Goal: Information Seeking & Learning: Compare options

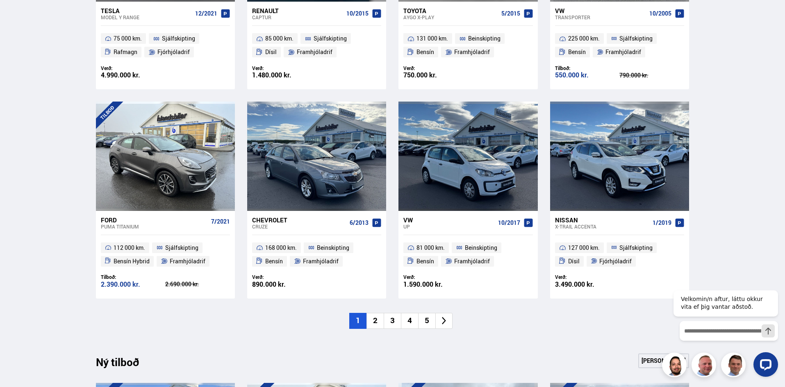
scroll to position [615, 0]
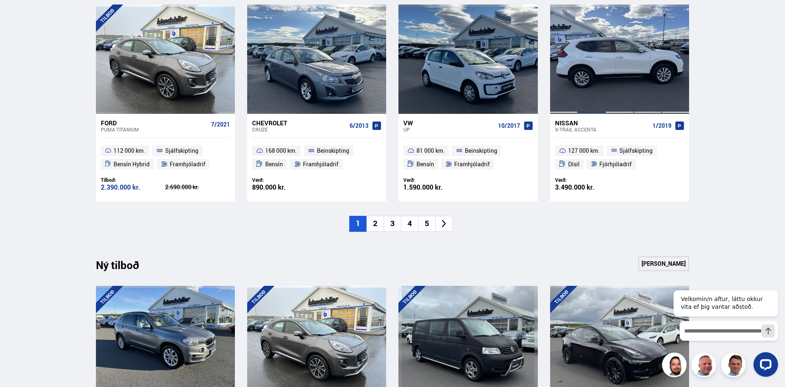
click at [589, 78] on div at bounding box center [591, 59] width 28 height 109
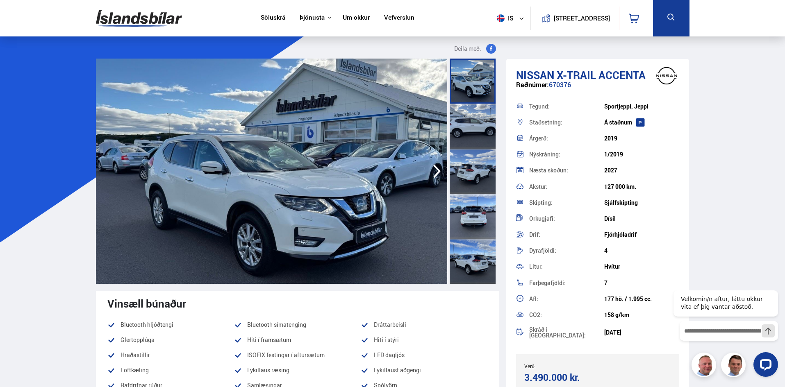
click at [477, 114] on div at bounding box center [473, 126] width 46 height 45
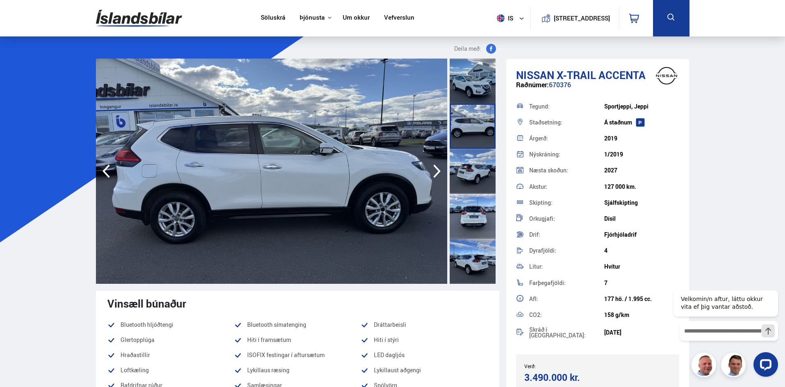
click at [473, 157] on div at bounding box center [473, 171] width 46 height 45
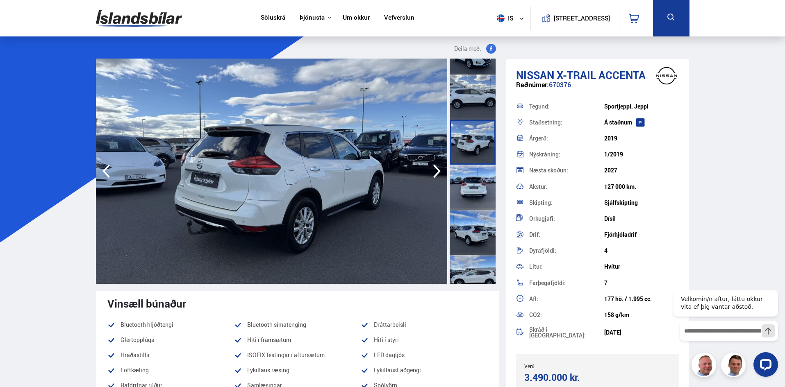
scroll to position [41, 0]
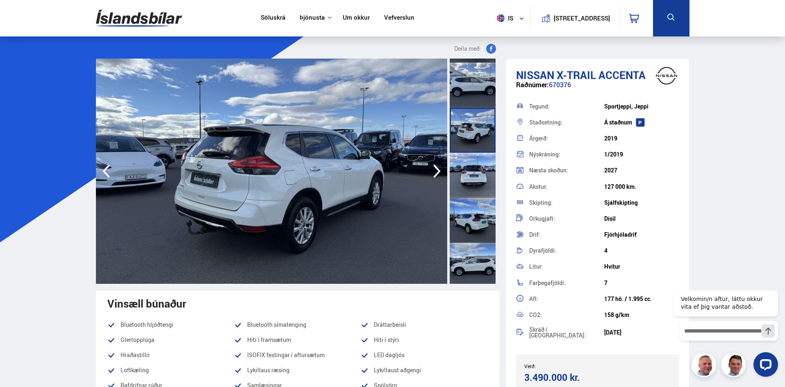
click at [476, 173] on div at bounding box center [473, 175] width 46 height 45
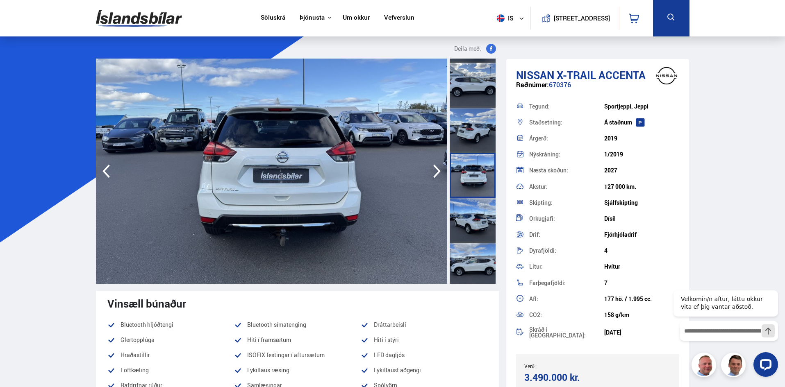
click at [476, 209] on div at bounding box center [473, 220] width 46 height 45
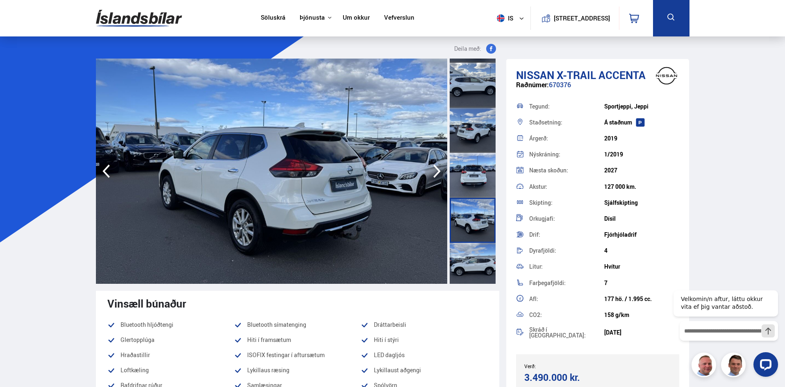
scroll to position [82, 0]
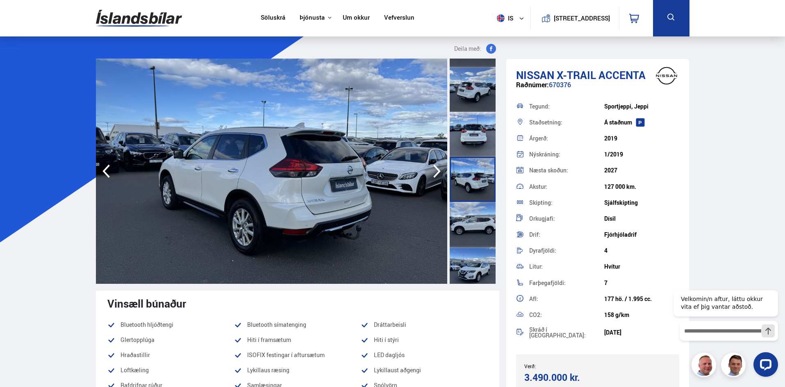
click at [475, 214] on div at bounding box center [473, 224] width 46 height 45
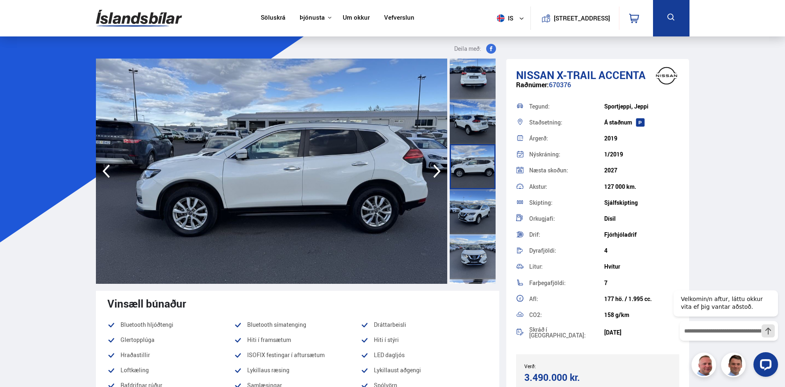
scroll to position [164, 0]
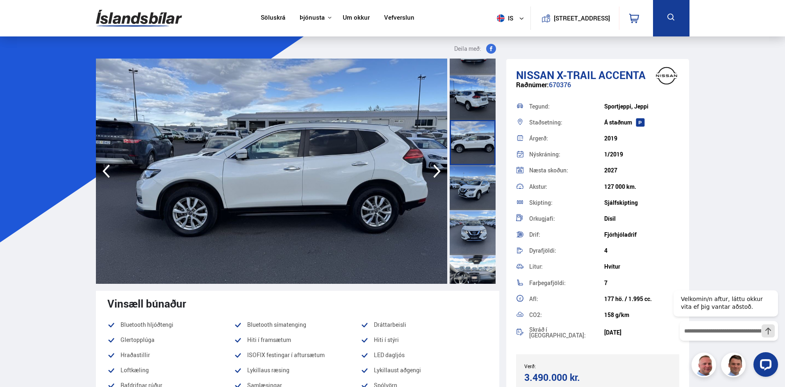
click at [482, 192] on div at bounding box center [473, 187] width 46 height 45
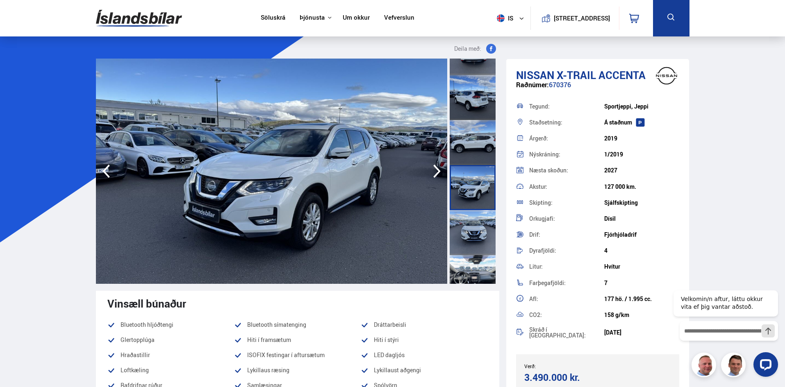
click at [479, 220] on div at bounding box center [473, 232] width 46 height 45
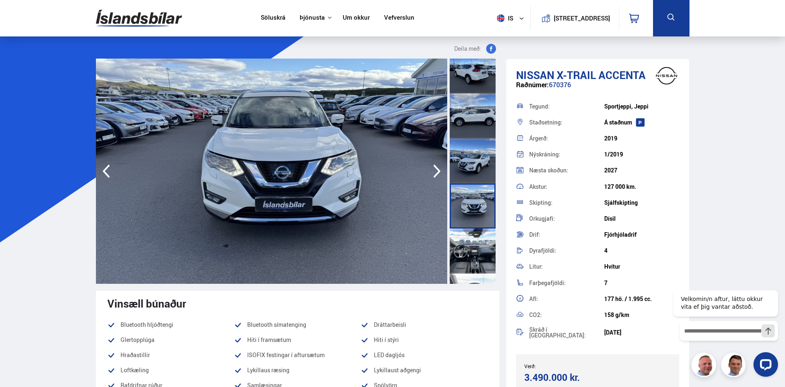
scroll to position [205, 0]
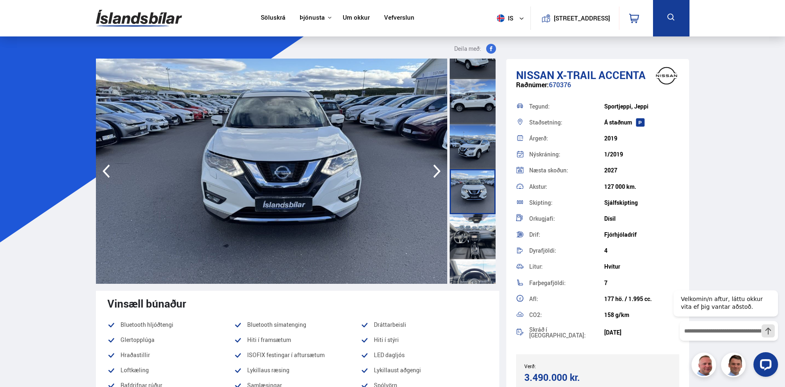
click at [477, 223] on div at bounding box center [473, 236] width 46 height 45
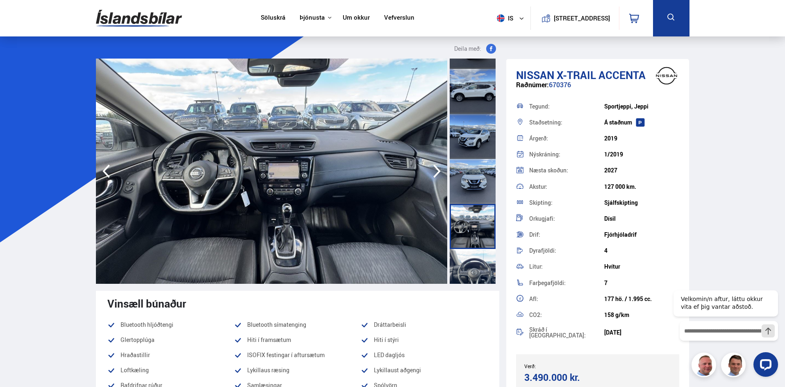
scroll to position [246, 0]
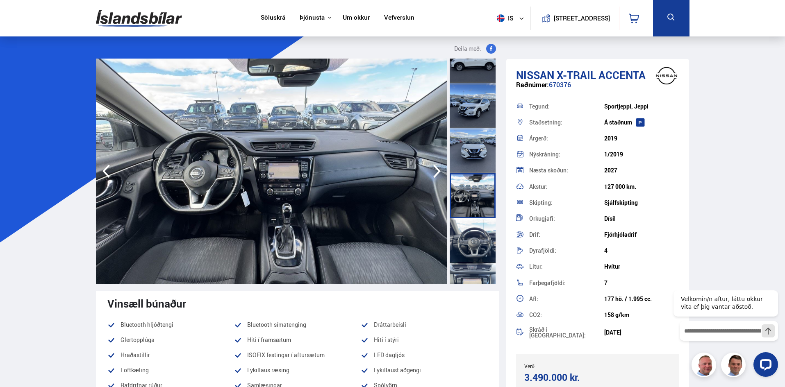
click at [475, 233] on div at bounding box center [473, 240] width 46 height 45
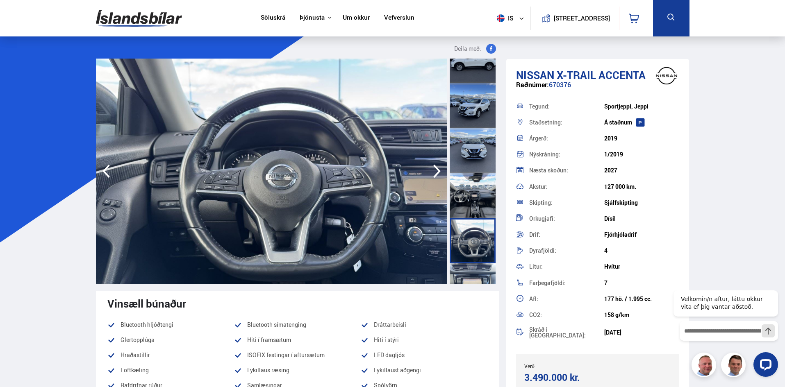
scroll to position [287, 0]
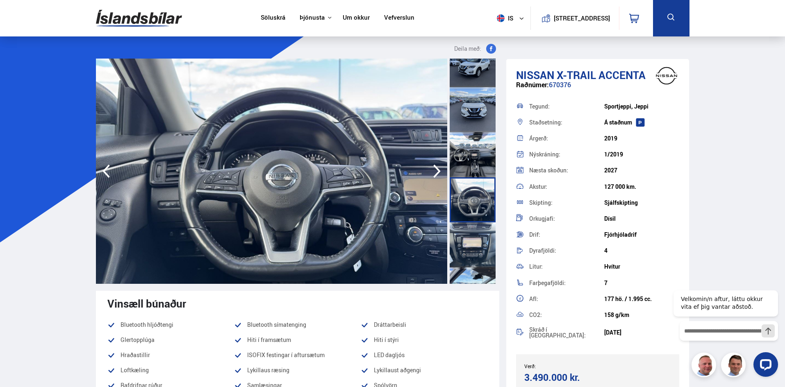
click at [474, 241] on div at bounding box center [473, 245] width 46 height 45
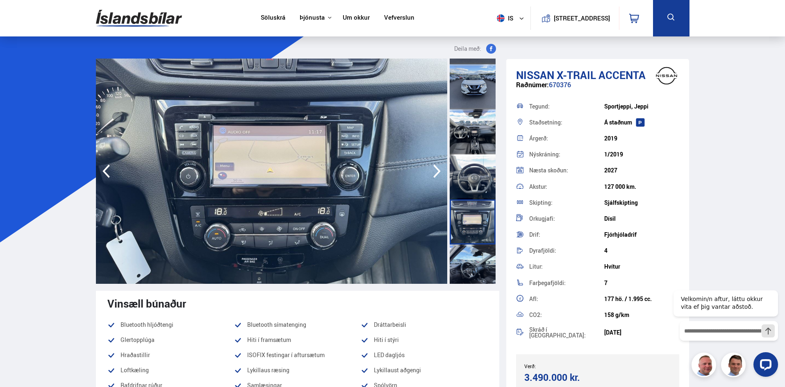
scroll to position [328, 0]
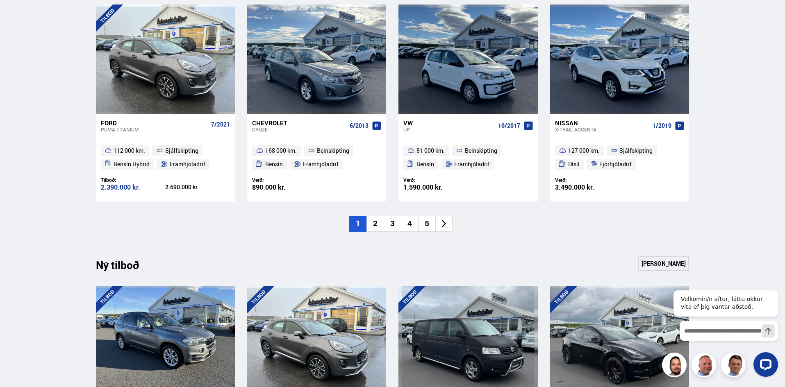
scroll to position [656, 0]
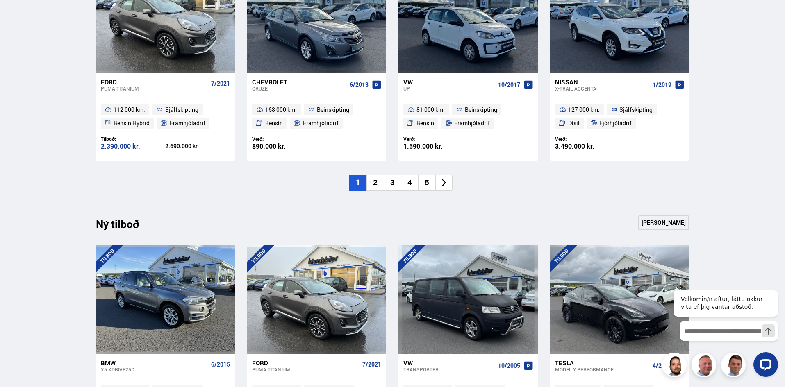
click at [377, 185] on li "2" at bounding box center [374, 183] width 17 height 16
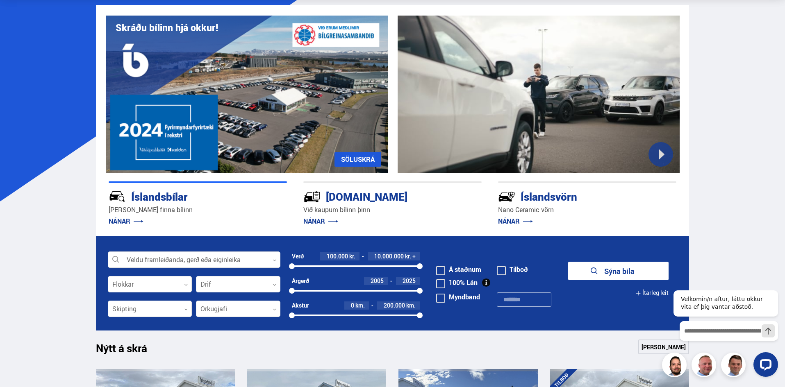
scroll to position [328, 0]
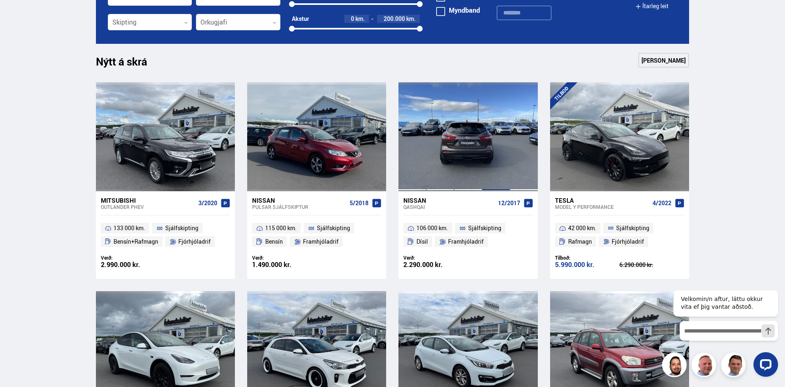
click at [486, 166] on div at bounding box center [496, 136] width 28 height 109
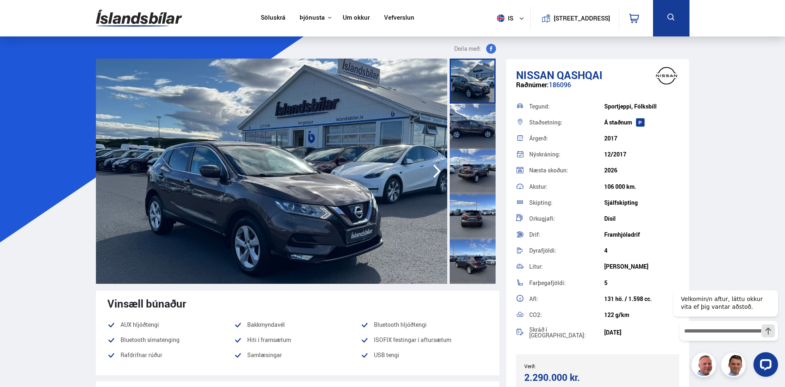
click at [436, 170] on icon "button" at bounding box center [437, 171] width 16 height 20
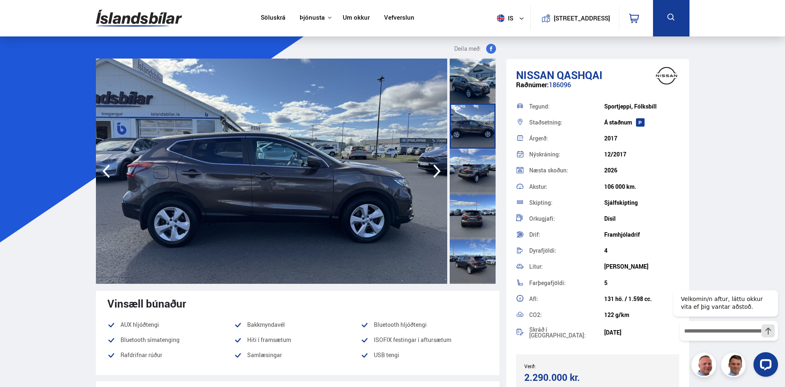
click at [436, 170] on icon "button" at bounding box center [437, 171] width 16 height 20
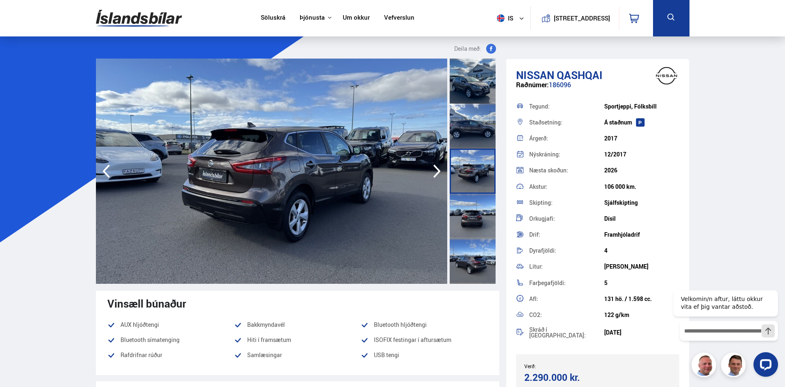
click at [439, 164] on icon "button" at bounding box center [437, 171] width 16 height 20
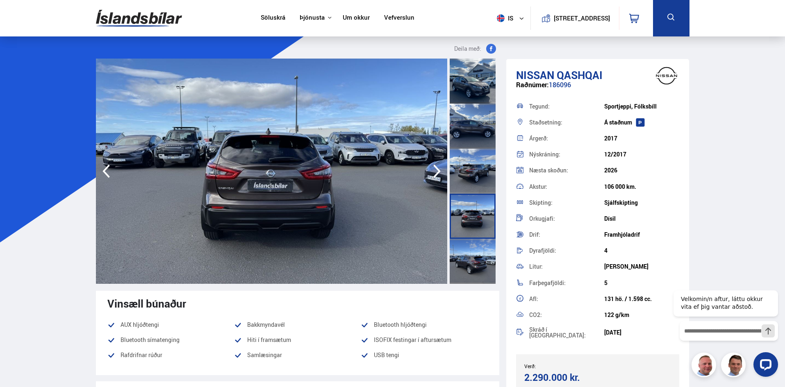
click at [430, 170] on icon "button" at bounding box center [437, 171] width 16 height 20
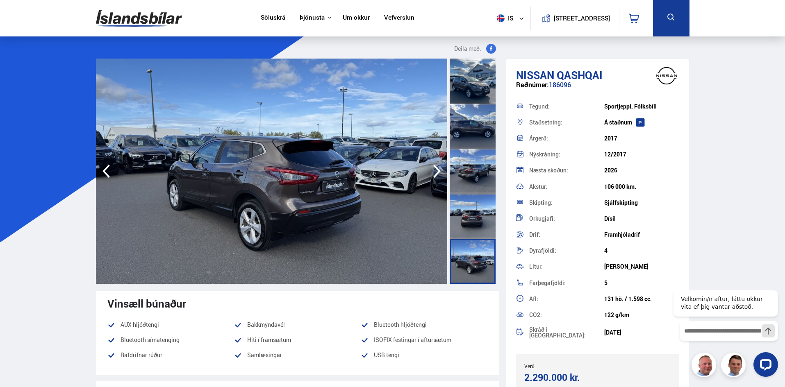
click at [430, 170] on icon "button" at bounding box center [437, 171] width 16 height 20
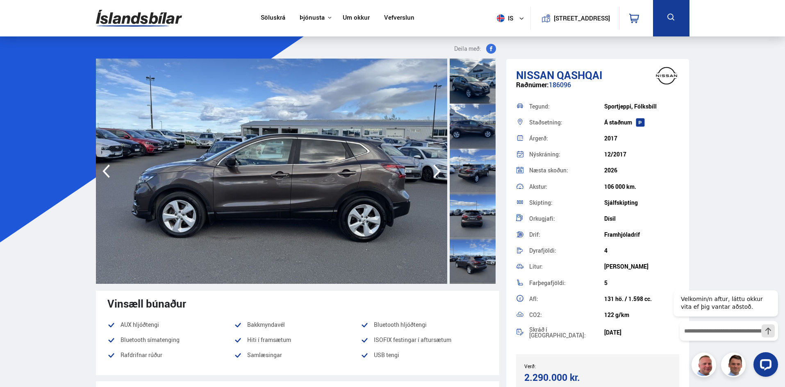
click at [430, 170] on icon "button" at bounding box center [437, 171] width 16 height 20
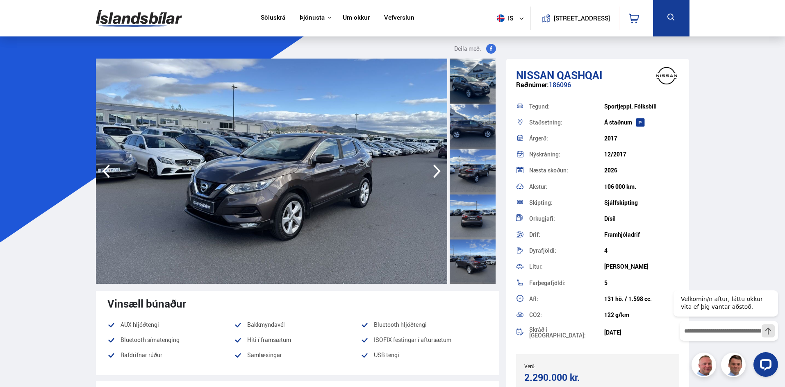
click at [430, 170] on icon "button" at bounding box center [437, 171] width 16 height 20
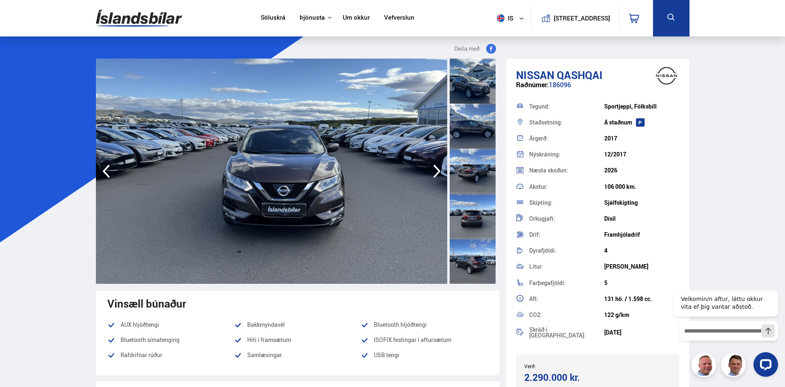
click at [430, 170] on icon "button" at bounding box center [437, 171] width 16 height 20
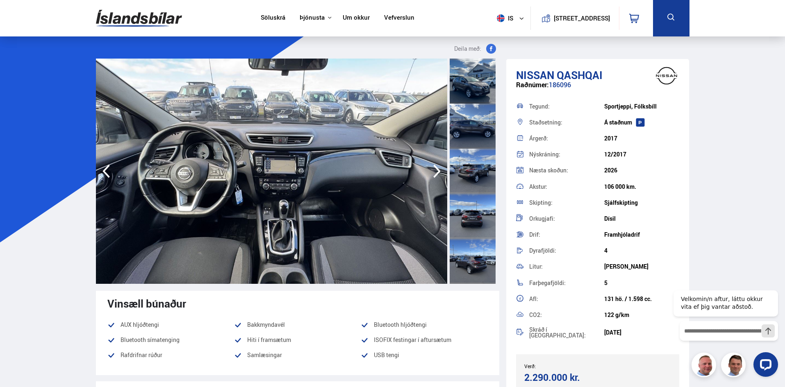
click at [430, 170] on icon "button" at bounding box center [437, 171] width 16 height 20
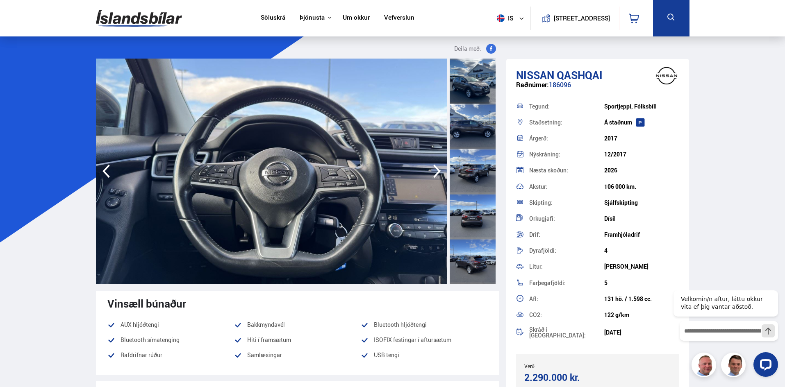
click at [107, 173] on icon "button" at bounding box center [106, 171] width 16 height 20
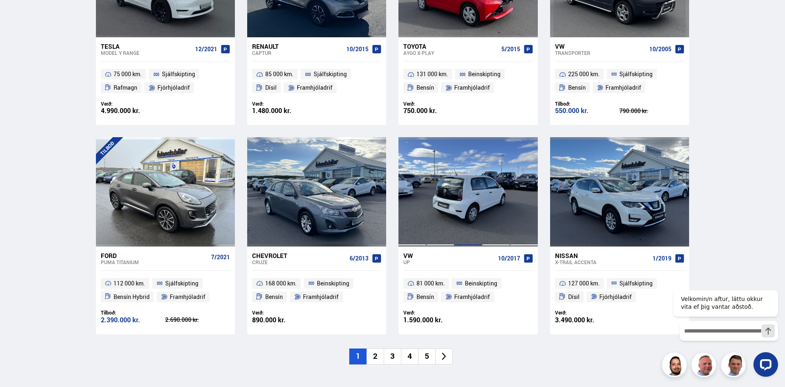
scroll to position [492, 0]
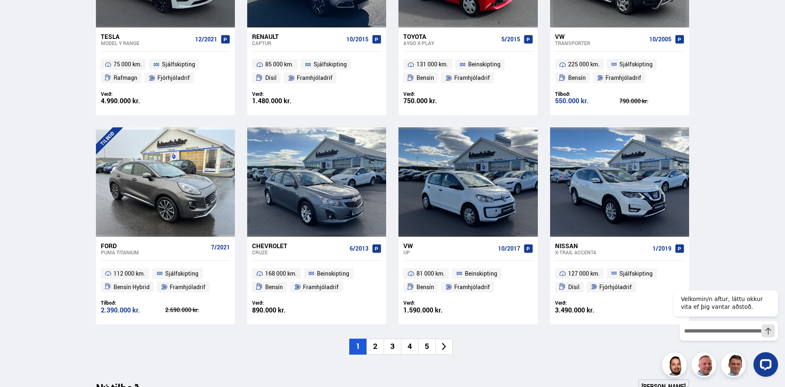
click at [377, 348] on li "2" at bounding box center [374, 347] width 17 height 16
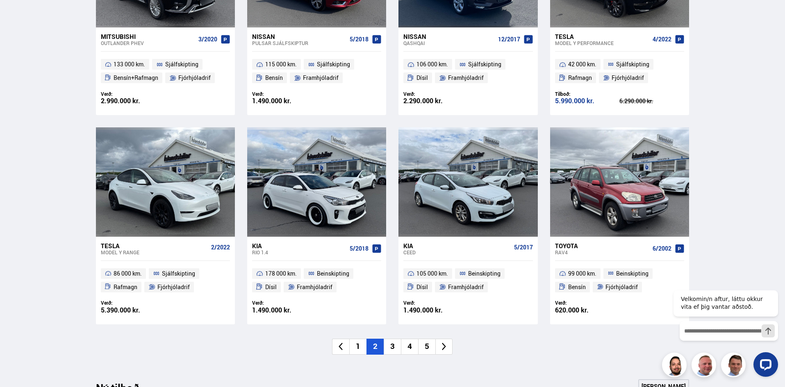
click at [394, 347] on li "3" at bounding box center [392, 347] width 17 height 16
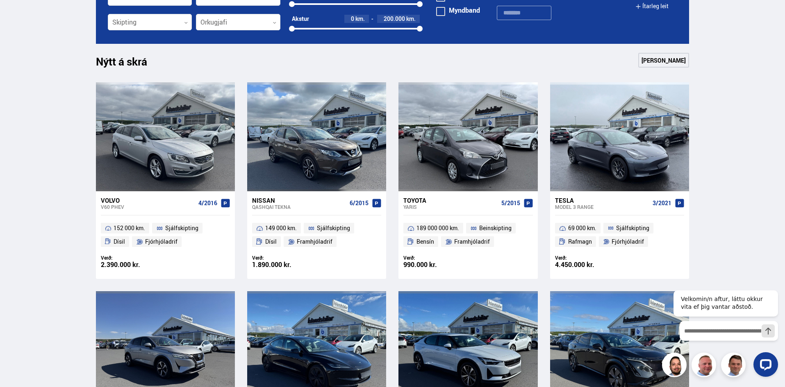
scroll to position [287, 0]
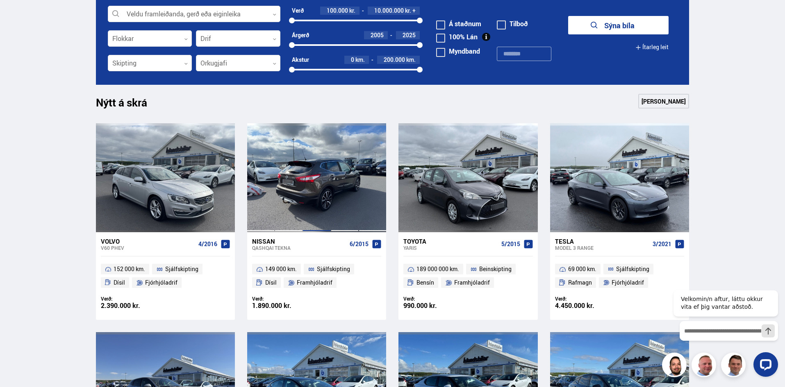
click at [319, 185] on div at bounding box center [316, 177] width 28 height 109
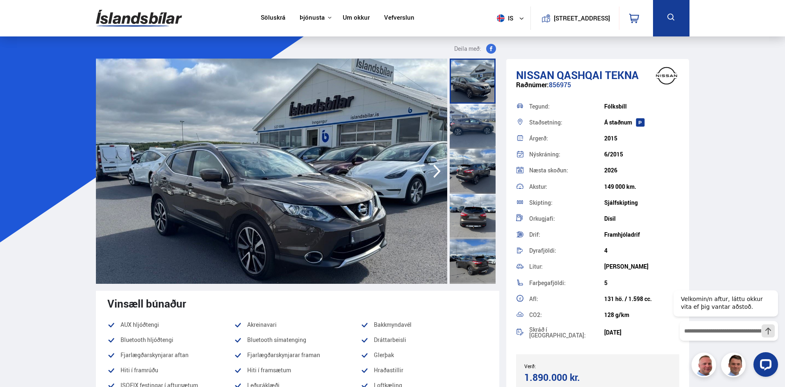
click at [433, 170] on icon "button" at bounding box center [437, 171] width 16 height 20
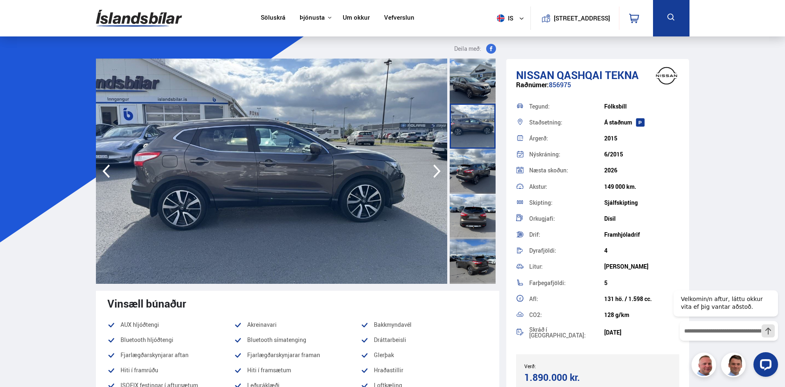
click at [433, 170] on icon "button" at bounding box center [437, 171] width 16 height 20
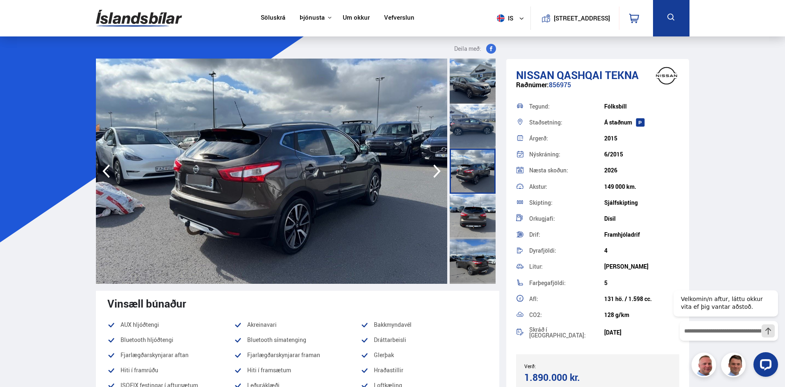
click at [433, 170] on icon "button" at bounding box center [437, 171] width 16 height 20
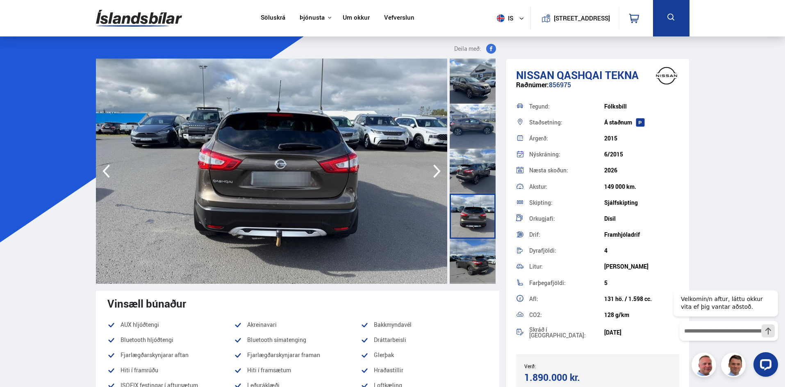
click at [433, 170] on icon "button" at bounding box center [437, 171] width 16 height 20
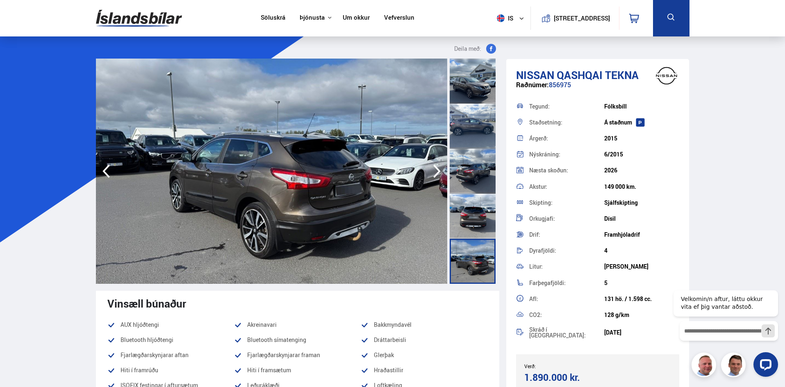
click at [433, 170] on icon "button" at bounding box center [437, 171] width 16 height 20
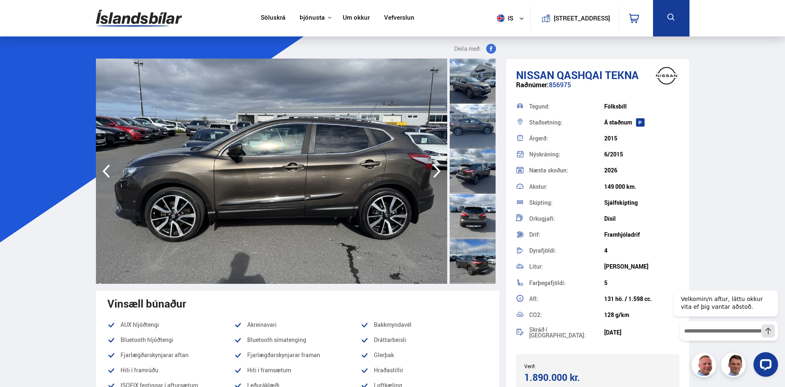
click at [433, 170] on icon "button" at bounding box center [437, 171] width 16 height 20
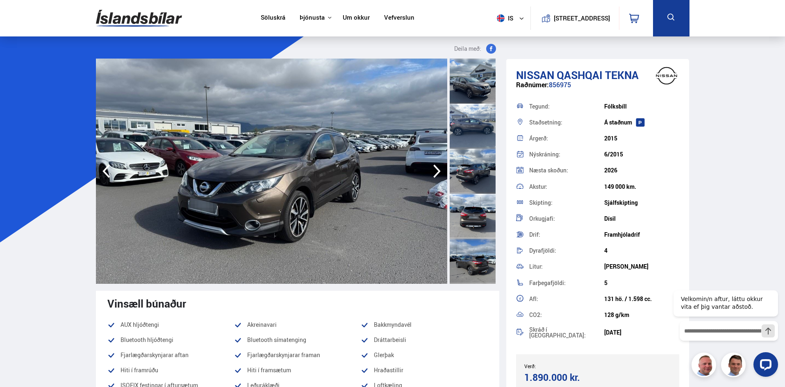
click at [433, 170] on icon "button" at bounding box center [437, 171] width 16 height 20
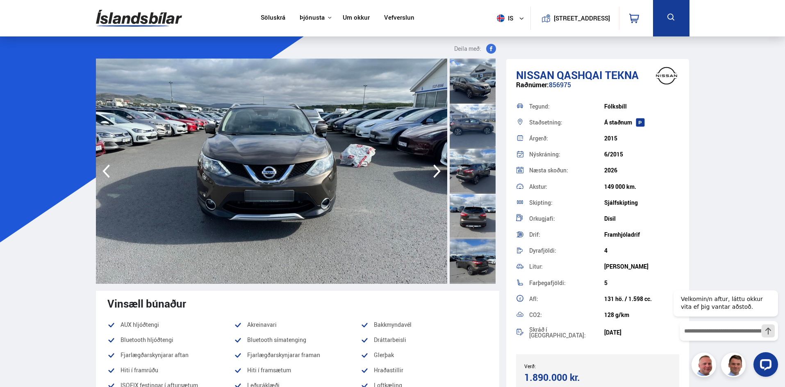
click at [433, 170] on icon "button" at bounding box center [437, 171] width 16 height 20
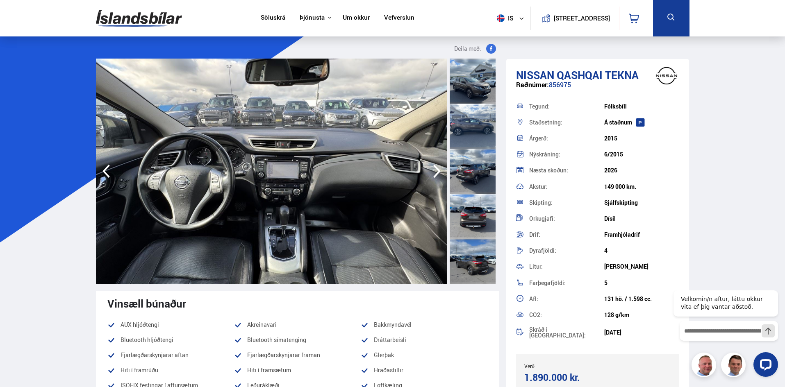
click at [433, 170] on icon "button" at bounding box center [437, 171] width 16 height 20
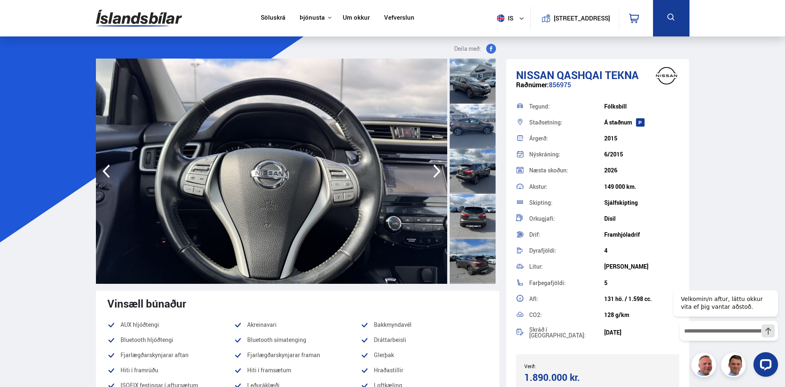
click at [433, 170] on icon "button" at bounding box center [437, 171] width 16 height 20
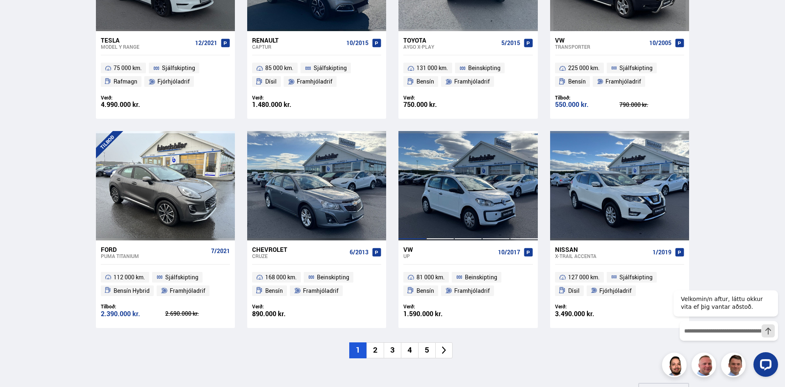
scroll to position [492, 0]
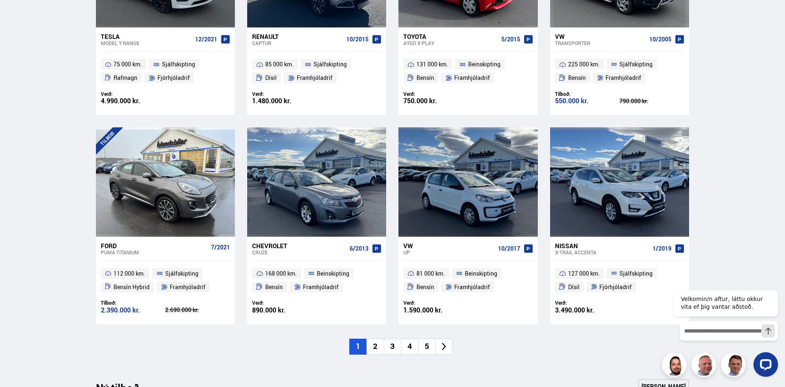
click at [377, 345] on li "2" at bounding box center [374, 347] width 17 height 16
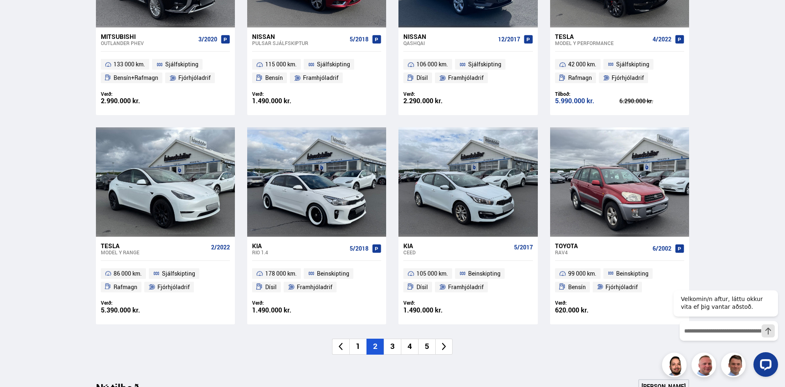
click at [389, 350] on li "3" at bounding box center [392, 347] width 17 height 16
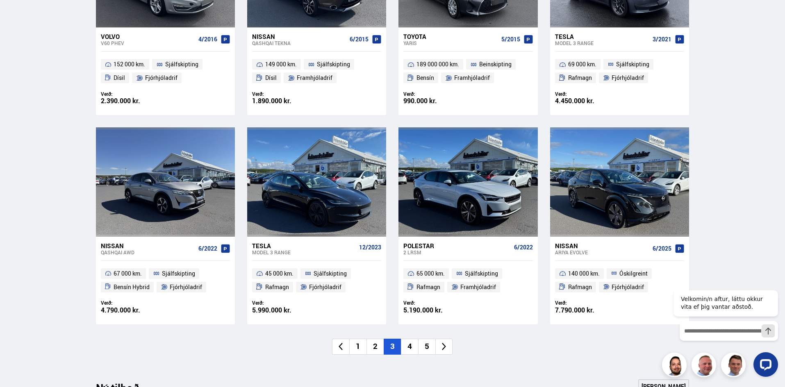
click at [412, 348] on li "4" at bounding box center [409, 347] width 17 height 16
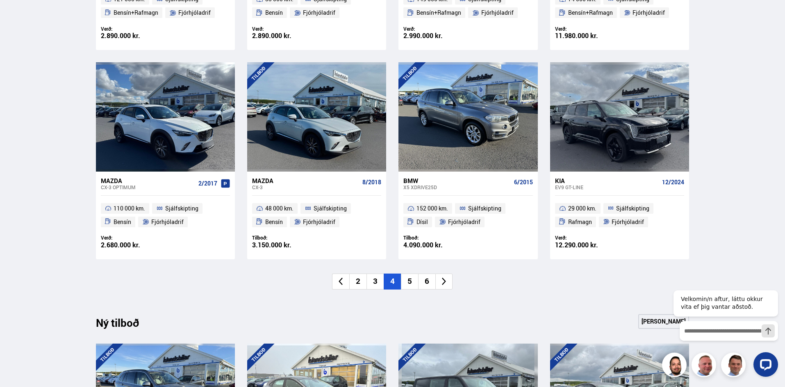
scroll to position [574, 0]
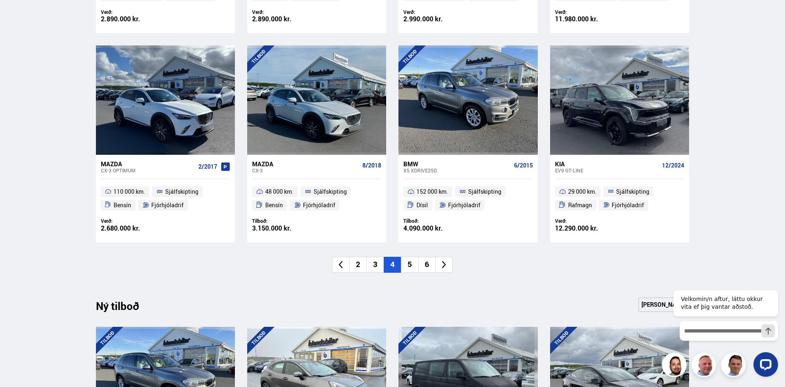
click at [411, 265] on li "5" at bounding box center [409, 265] width 17 height 16
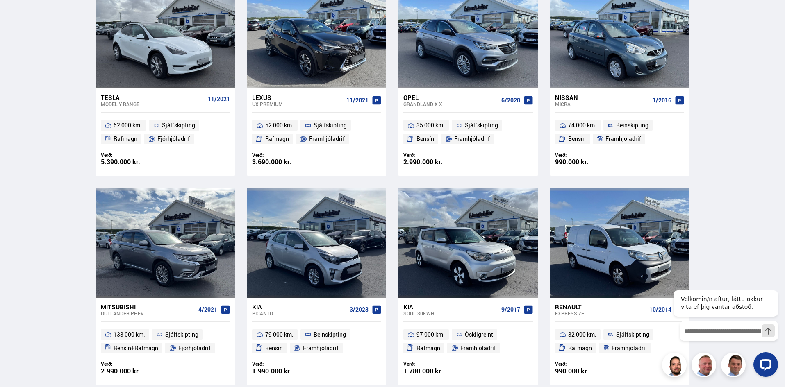
scroll to position [492, 0]
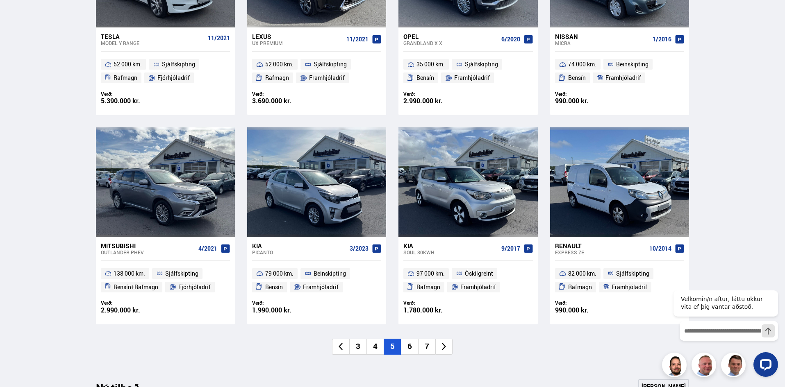
click at [408, 348] on li "6" at bounding box center [409, 347] width 17 height 16
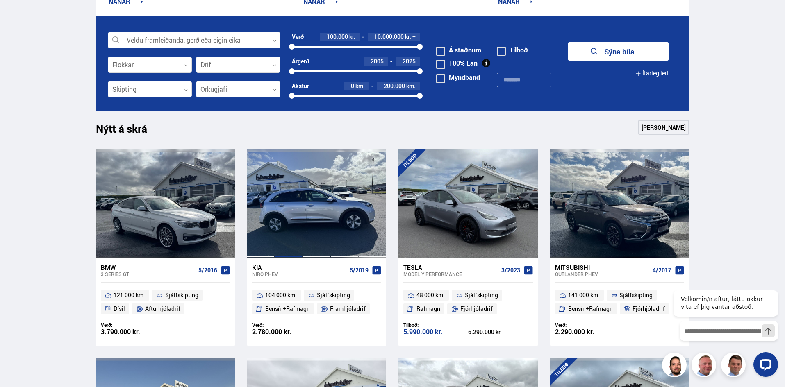
scroll to position [246, 0]
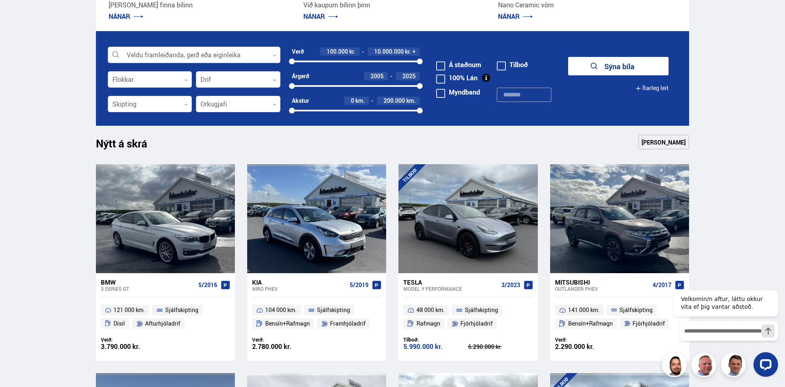
click at [167, 98] on div at bounding box center [150, 104] width 84 height 16
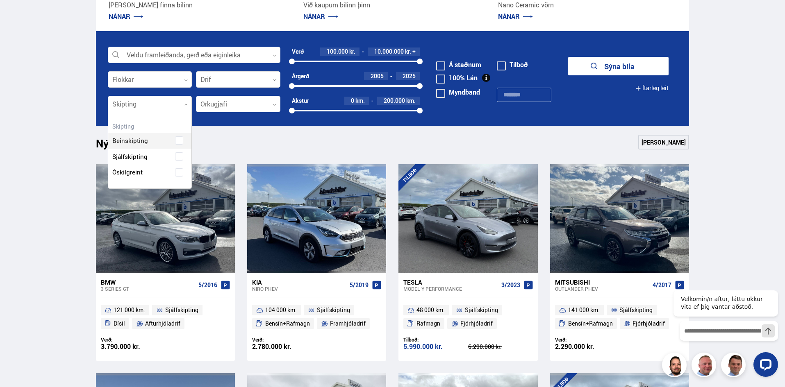
scroll to position [76, 83]
click at [178, 159] on div "Beinskipting Sjálfskipting Óskilgreint" at bounding box center [150, 150] width 84 height 60
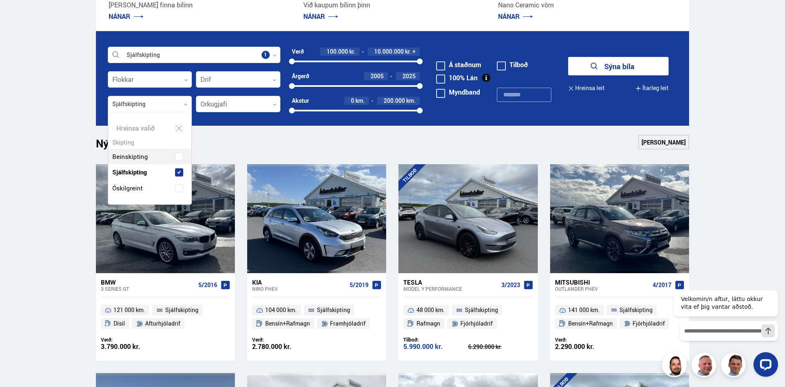
scroll to position [92, 83]
click at [261, 143] on div "Nýtt á skrá Sjá meira" at bounding box center [392, 145] width 593 height 20
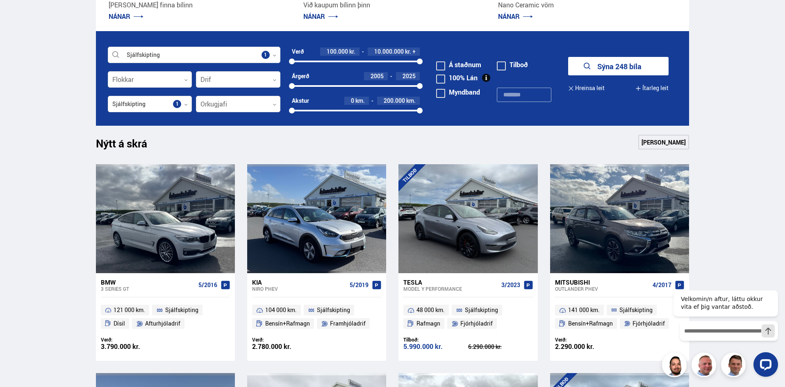
click at [640, 70] on button "Sýna 248 bíla" at bounding box center [618, 66] width 100 height 18
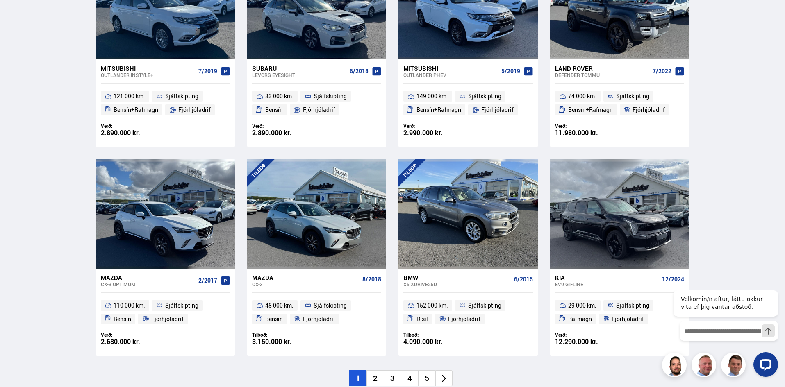
scroll to position [1148, 0]
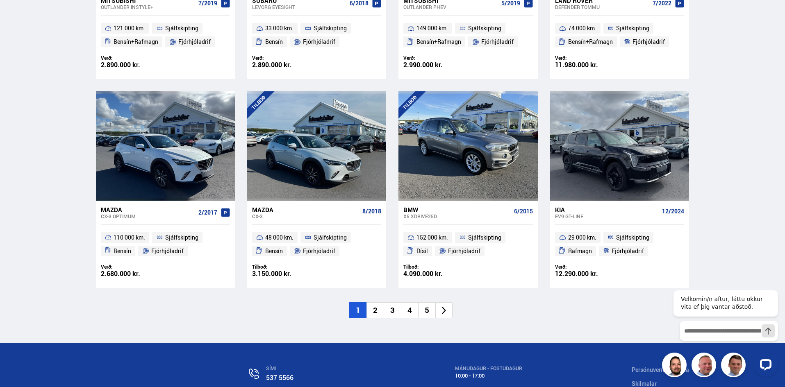
click at [376, 311] on li "2" at bounding box center [374, 310] width 17 height 16
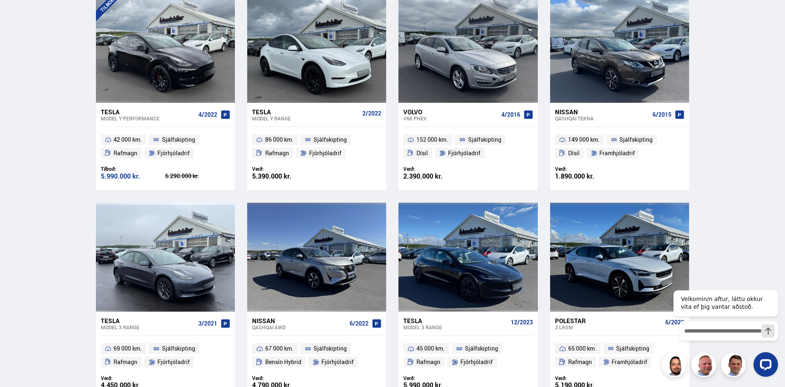
scroll to position [302, 0]
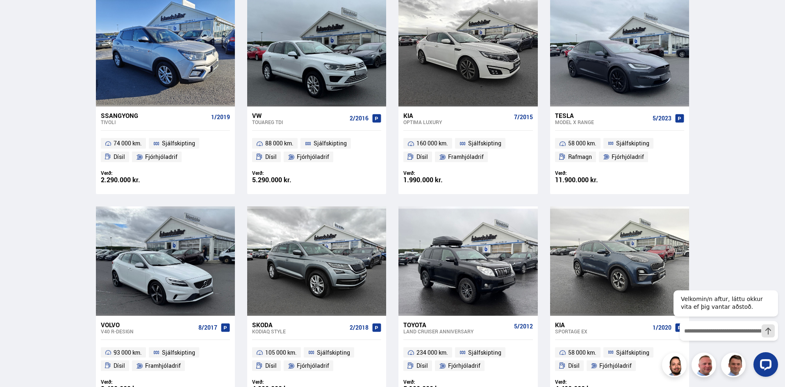
scroll to position [1107, 0]
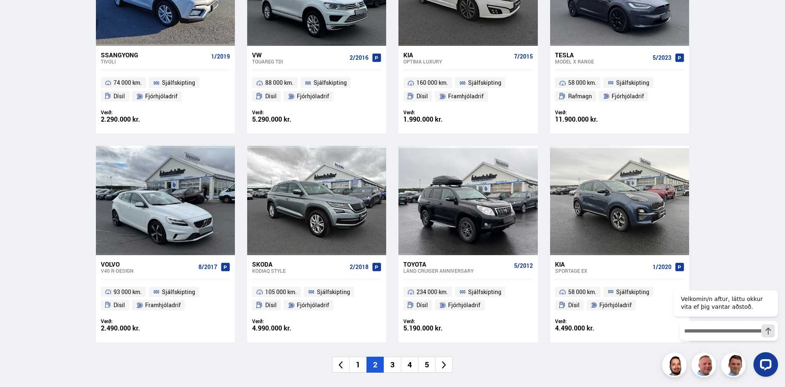
click at [395, 357] on li "3" at bounding box center [392, 365] width 17 height 16
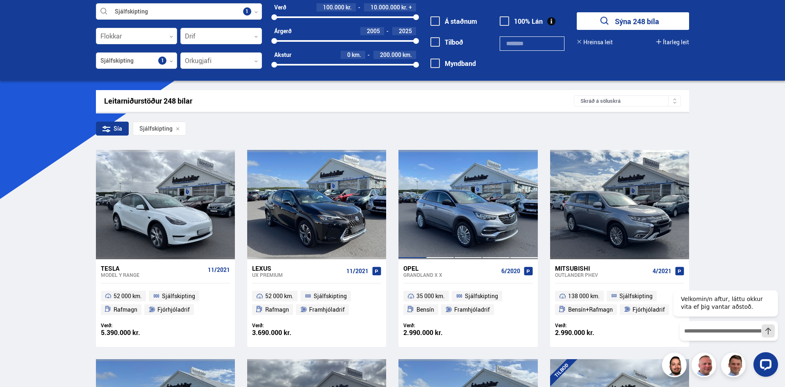
scroll to position [0, 0]
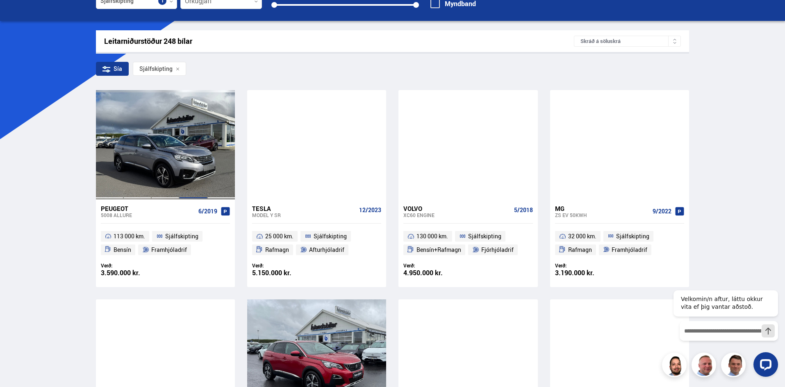
scroll to position [123, 0]
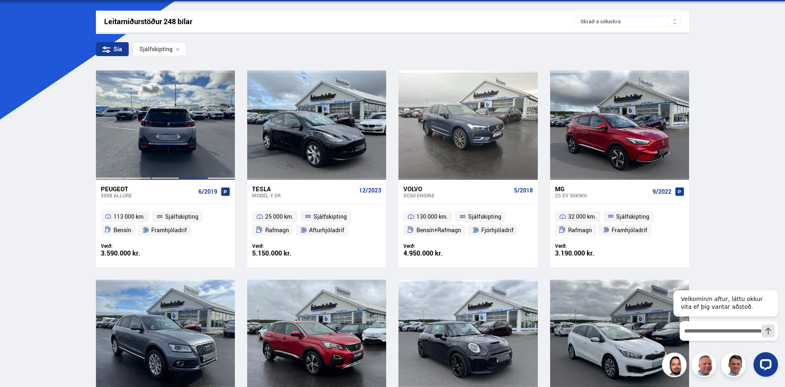
click at [201, 142] on div at bounding box center [193, 124] width 28 height 109
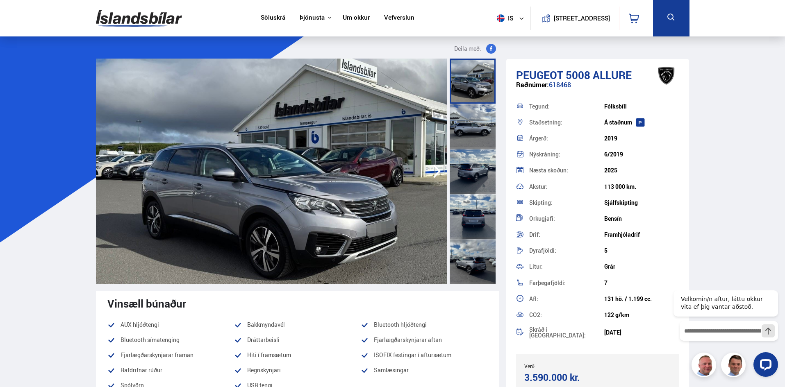
click at [434, 171] on icon "button" at bounding box center [437, 171] width 16 height 20
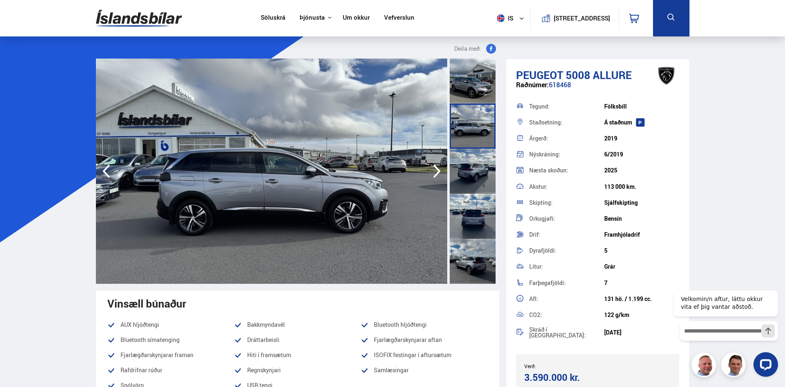
click at [434, 171] on icon "button" at bounding box center [437, 171] width 16 height 20
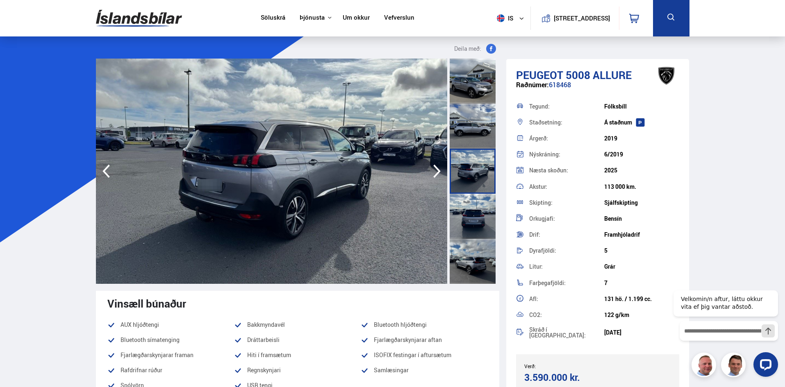
click at [113, 172] on icon "button" at bounding box center [106, 171] width 16 height 20
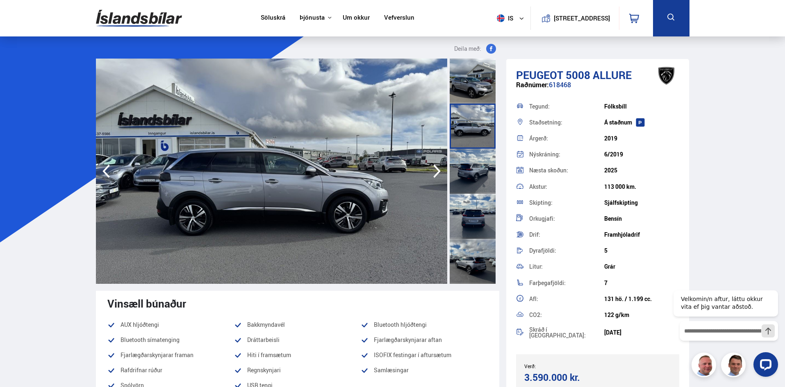
click at [431, 167] on icon "button" at bounding box center [437, 171] width 16 height 20
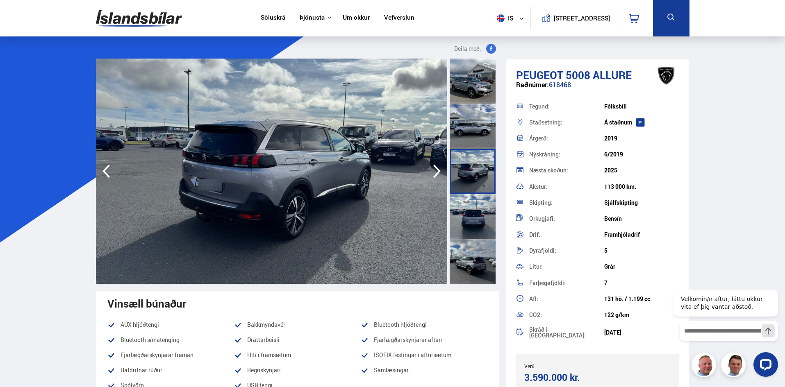
click at [434, 167] on icon "button" at bounding box center [437, 171] width 16 height 20
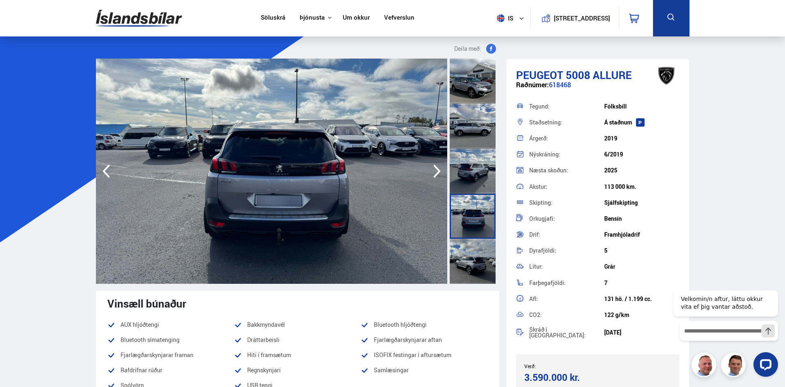
click at [435, 166] on icon "button" at bounding box center [436, 172] width 7 height 14
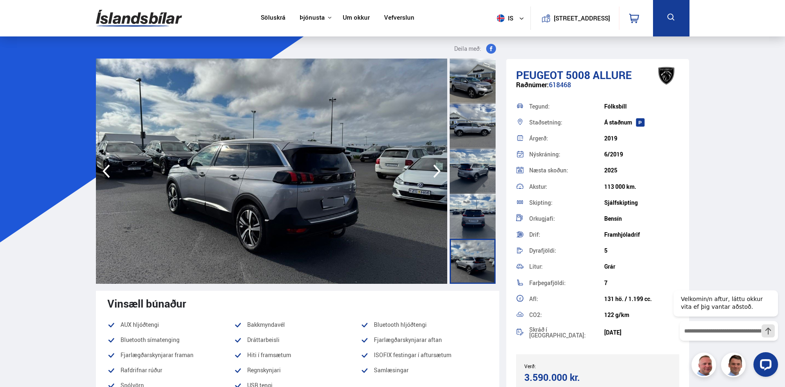
click at [435, 166] on icon "button" at bounding box center [436, 172] width 7 height 14
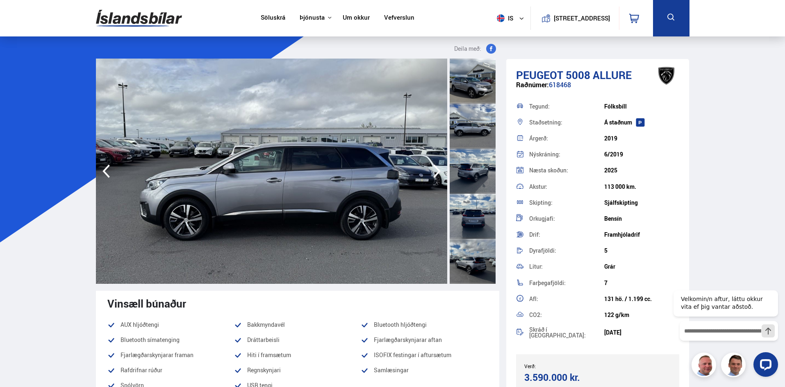
click at [435, 166] on icon "button" at bounding box center [436, 172] width 7 height 14
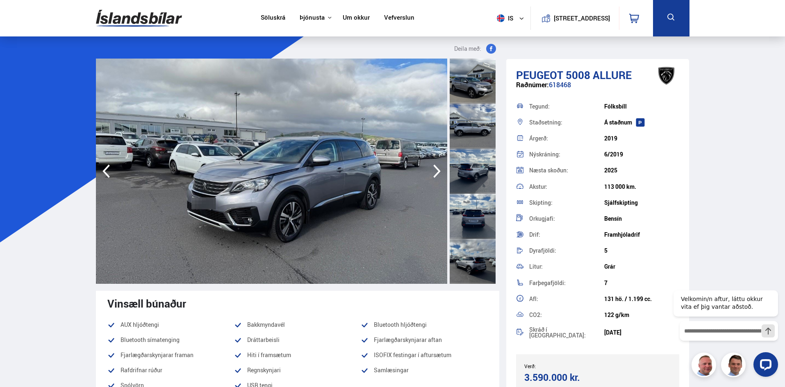
click at [435, 166] on icon "button" at bounding box center [436, 172] width 7 height 14
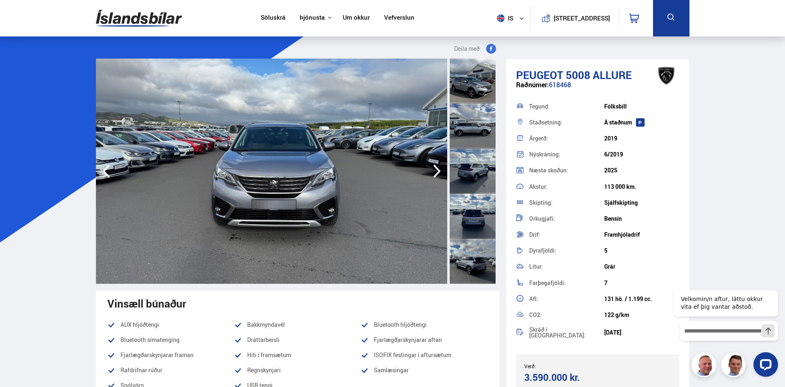
click at [435, 166] on icon "button" at bounding box center [436, 172] width 7 height 14
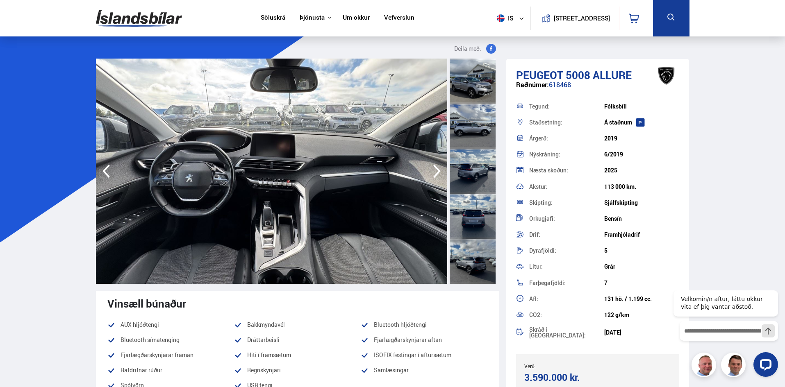
click at [435, 166] on icon "button" at bounding box center [436, 172] width 7 height 14
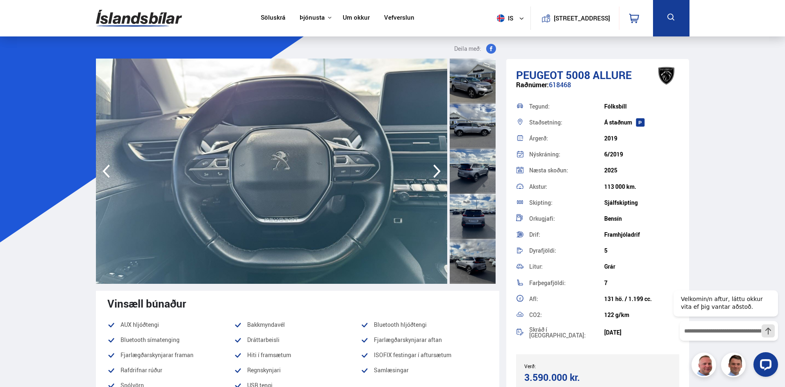
click at [435, 166] on icon "button" at bounding box center [436, 172] width 7 height 14
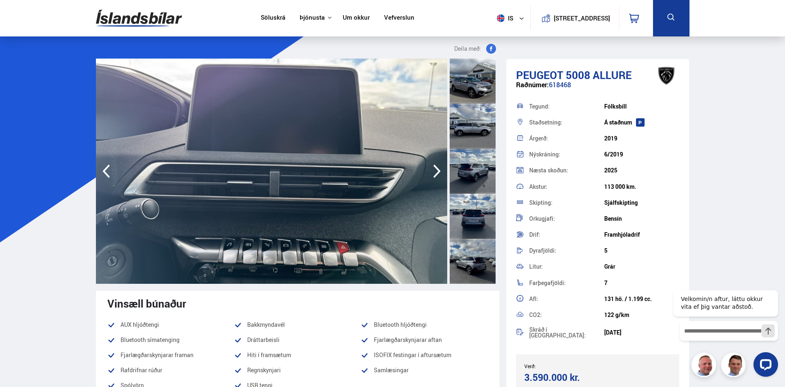
click at [435, 166] on icon "button" at bounding box center [436, 172] width 7 height 14
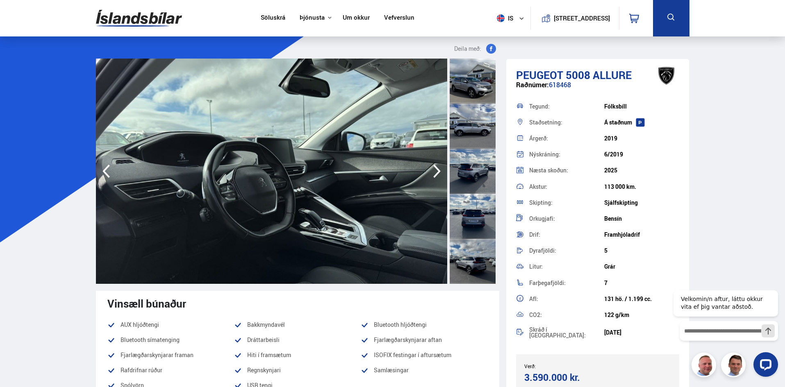
click at [435, 166] on icon "button" at bounding box center [436, 172] width 7 height 14
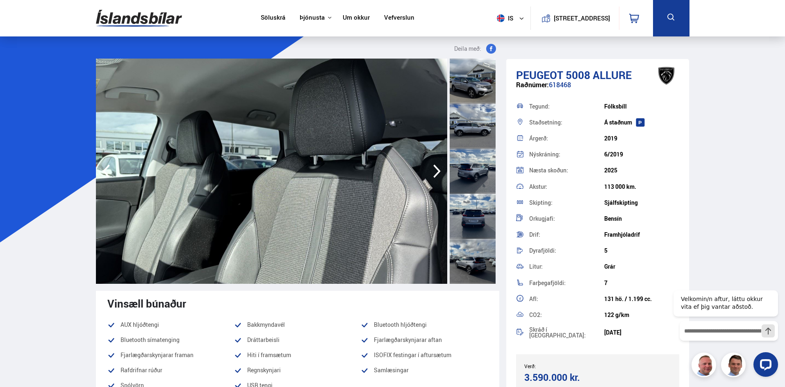
click at [435, 166] on icon "button" at bounding box center [436, 172] width 7 height 14
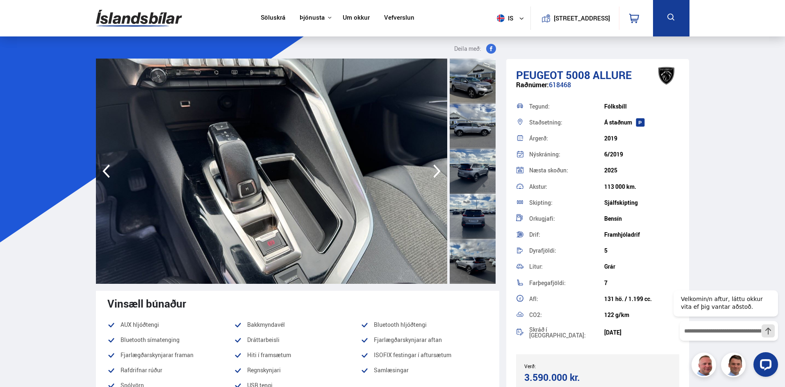
click at [435, 166] on icon "button" at bounding box center [436, 172] width 7 height 14
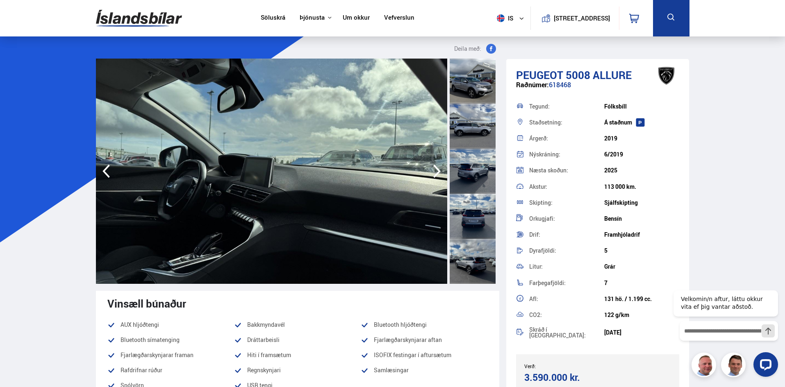
click at [435, 166] on icon "button" at bounding box center [436, 172] width 7 height 14
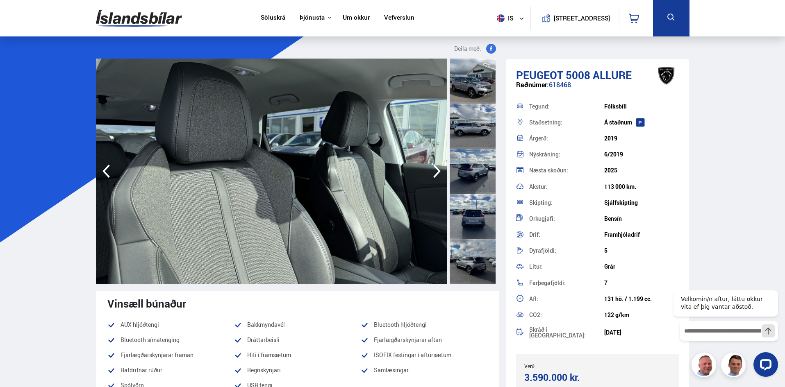
click at [435, 166] on icon "button" at bounding box center [436, 172] width 7 height 14
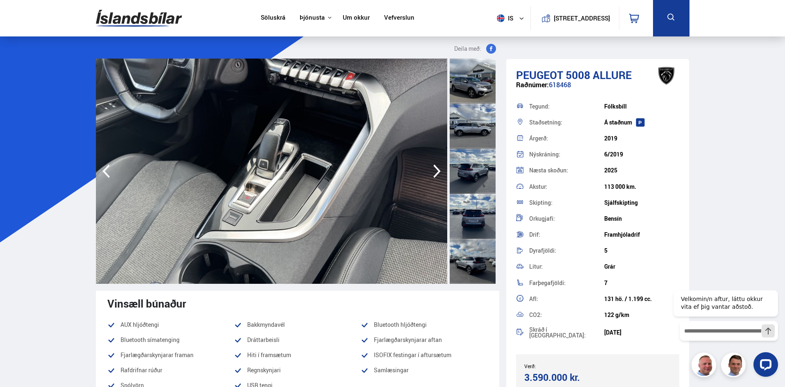
click at [435, 166] on icon "button" at bounding box center [436, 172] width 7 height 14
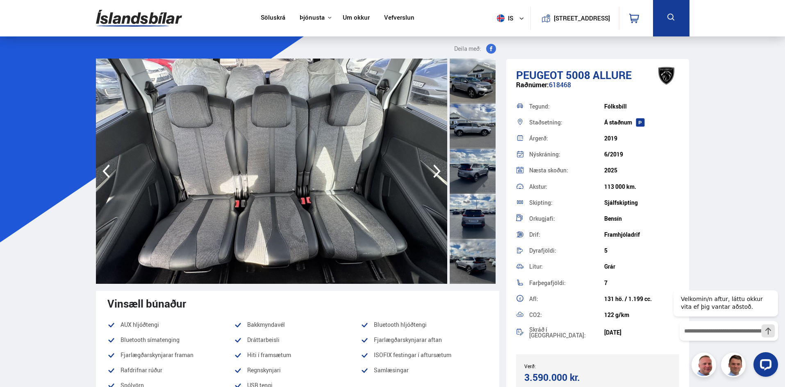
click at [435, 166] on icon "button" at bounding box center [436, 172] width 7 height 14
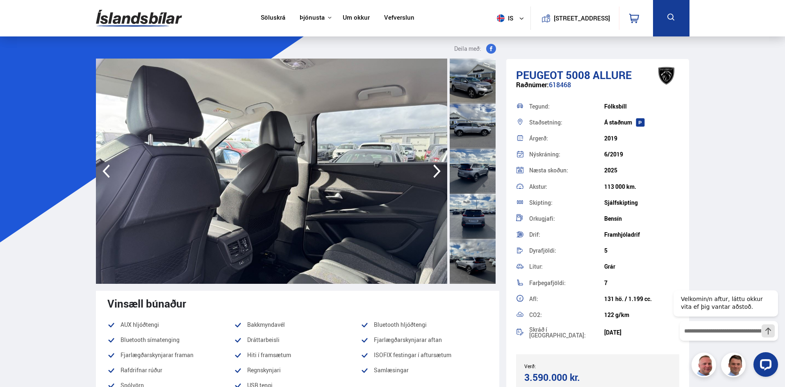
click at [435, 166] on icon "button" at bounding box center [436, 172] width 7 height 14
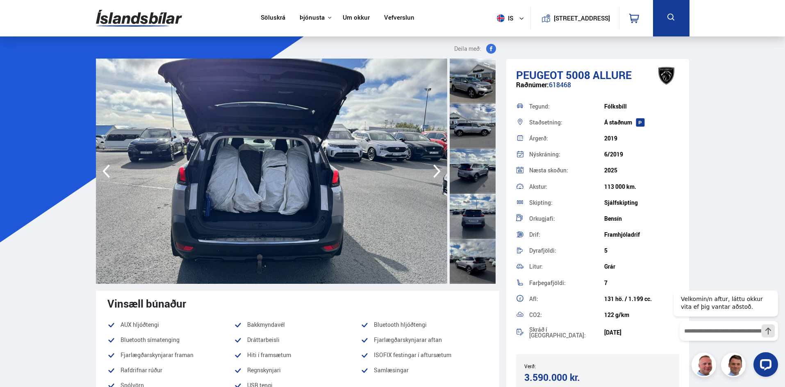
click at [435, 166] on icon "button" at bounding box center [436, 172] width 7 height 14
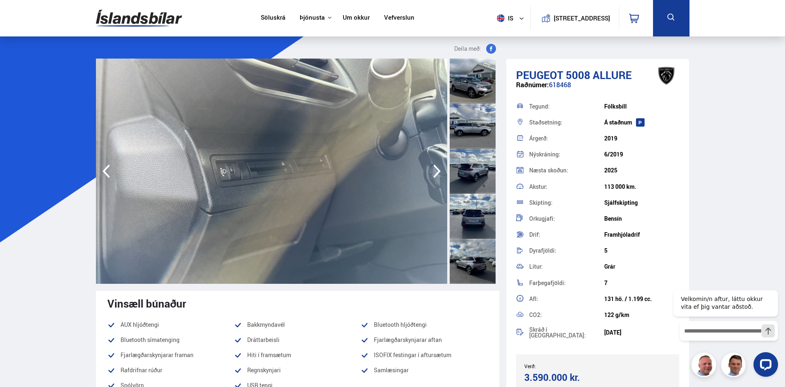
click at [435, 166] on icon "button" at bounding box center [436, 172] width 7 height 14
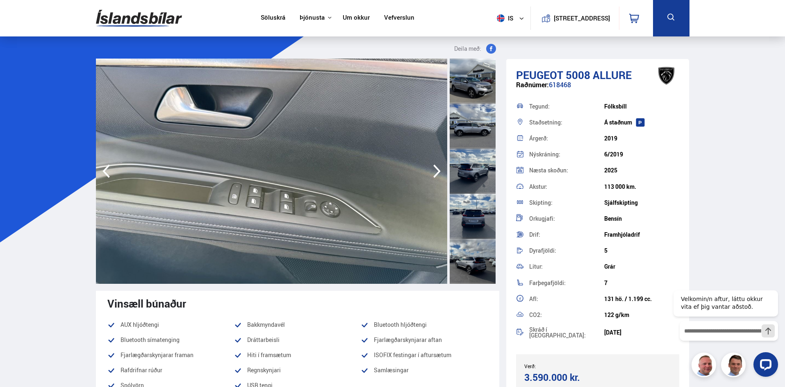
click at [435, 166] on icon "button" at bounding box center [436, 172] width 7 height 14
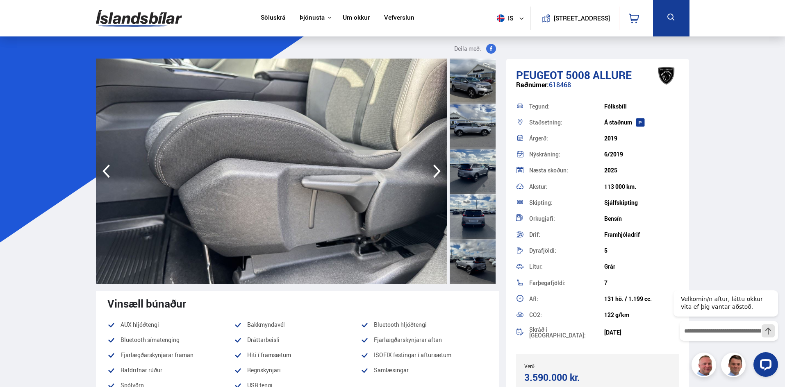
click at [107, 172] on icon "button" at bounding box center [106, 171] width 16 height 20
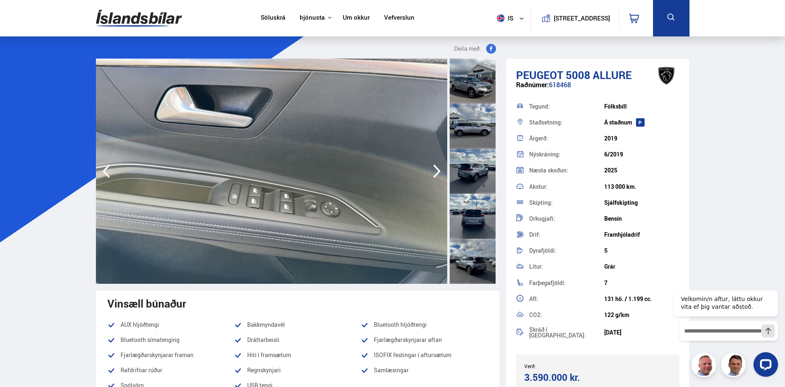
click at [438, 171] on icon "button" at bounding box center [437, 171] width 16 height 20
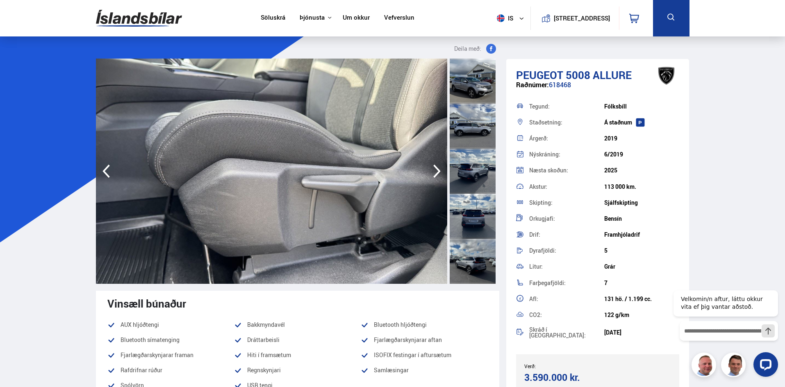
click at [438, 171] on icon "button" at bounding box center [437, 171] width 16 height 20
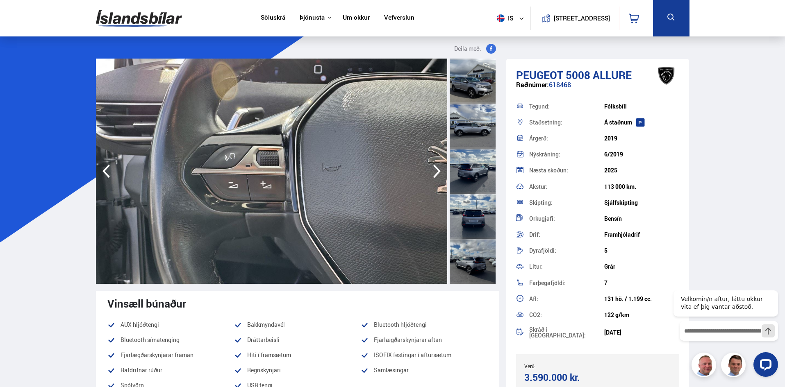
click at [438, 171] on icon "button" at bounding box center [437, 171] width 16 height 20
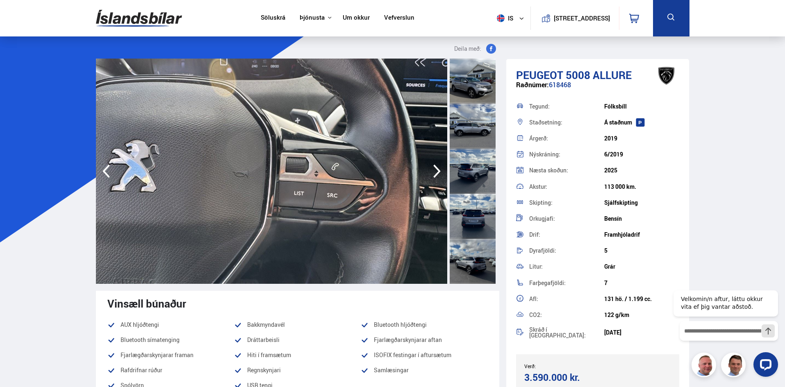
click at [438, 171] on icon "button" at bounding box center [437, 171] width 16 height 20
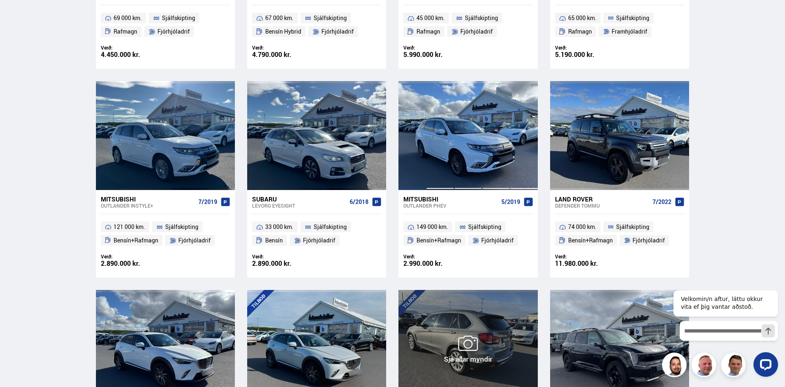
scroll to position [1195, 0]
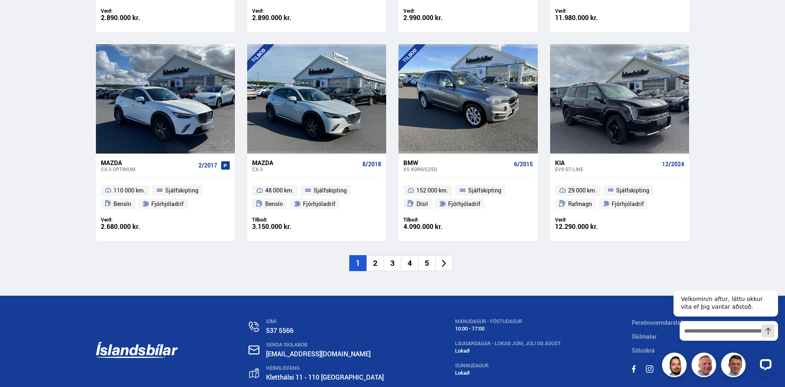
click at [409, 261] on li "4" at bounding box center [409, 263] width 17 height 16
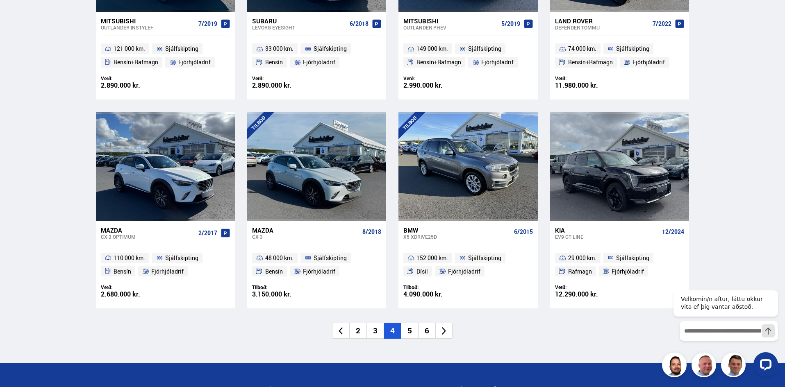
scroll to position [594, 0]
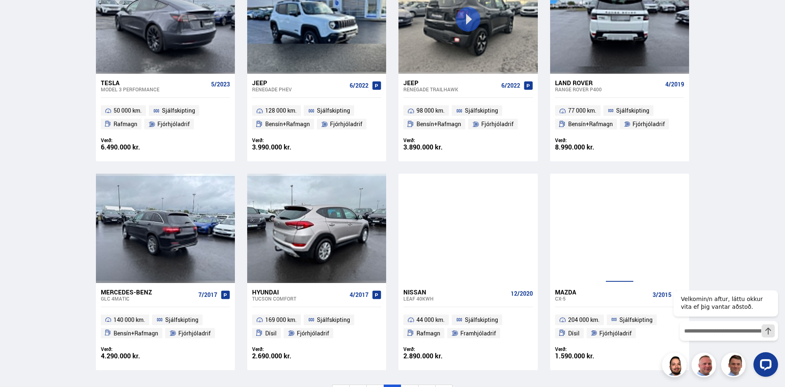
scroll to position [1066, 0]
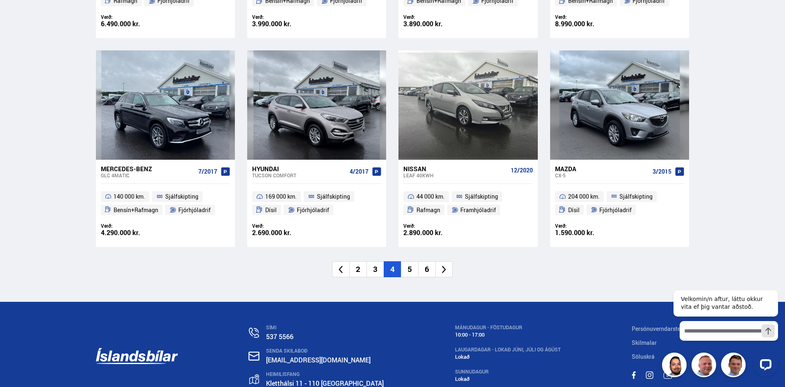
click at [409, 268] on li "5" at bounding box center [409, 269] width 17 height 16
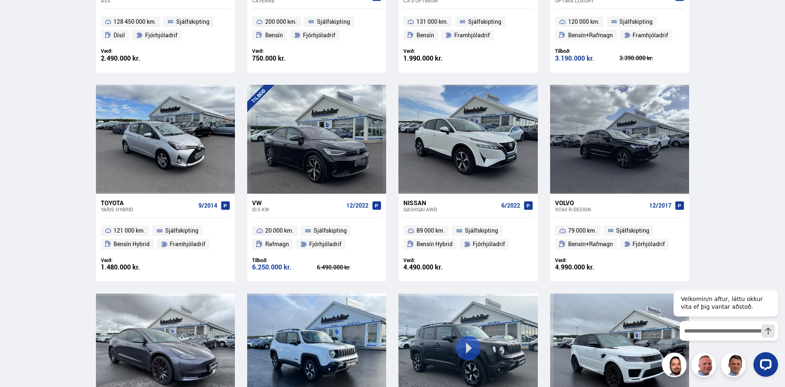
scroll to position [0, 0]
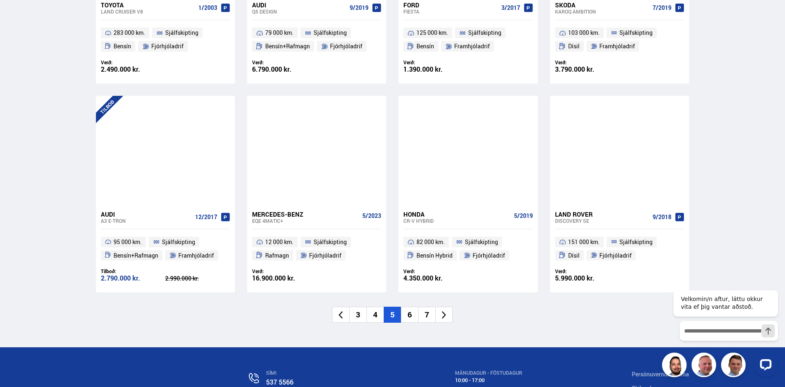
scroll to position [1148, 0]
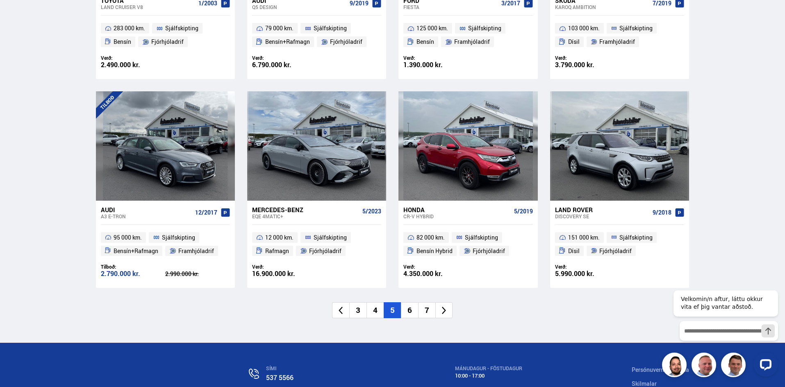
click at [409, 313] on li "6" at bounding box center [409, 310] width 17 height 16
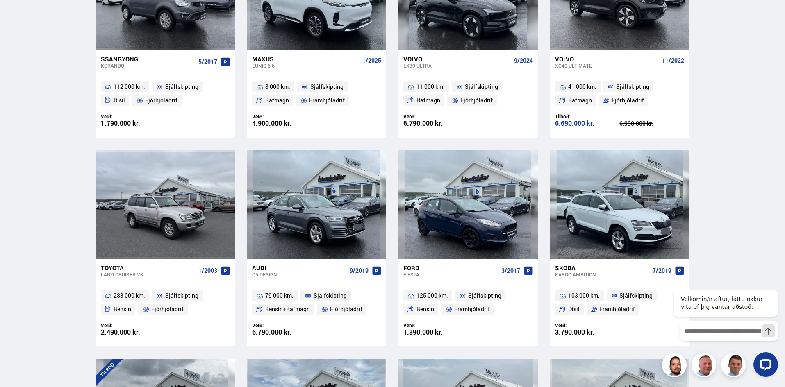
scroll to position [477, 0]
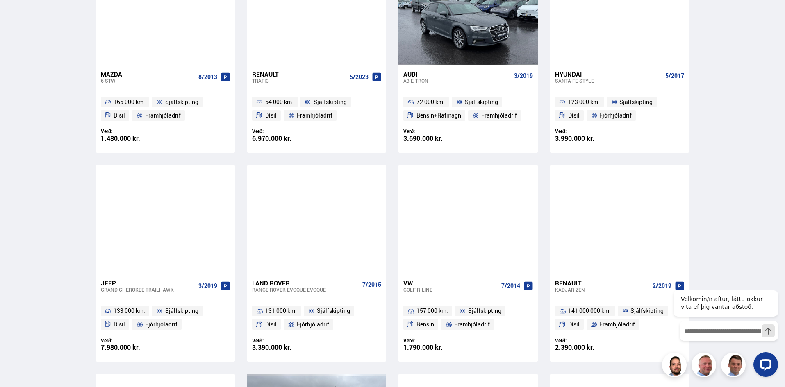
scroll to position [738, 0]
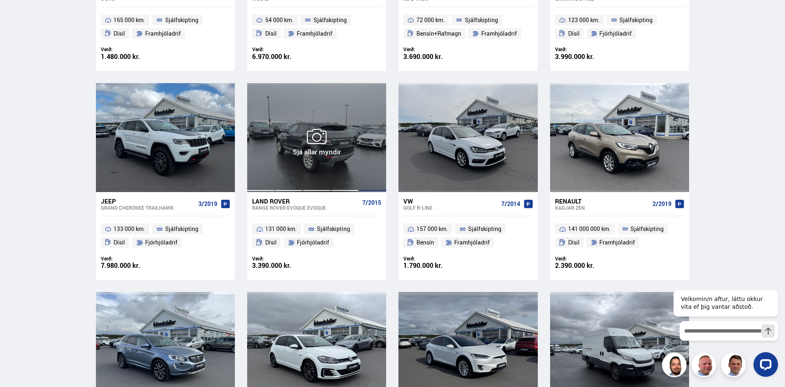
click at [370, 161] on div at bounding box center [373, 137] width 28 height 109
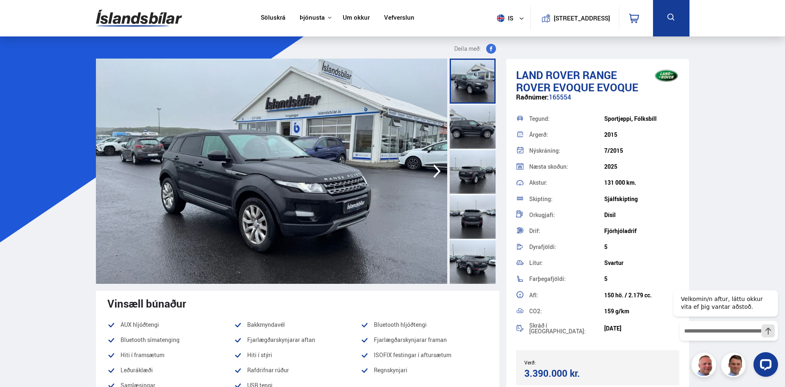
click at [434, 170] on icon "button" at bounding box center [437, 171] width 16 height 20
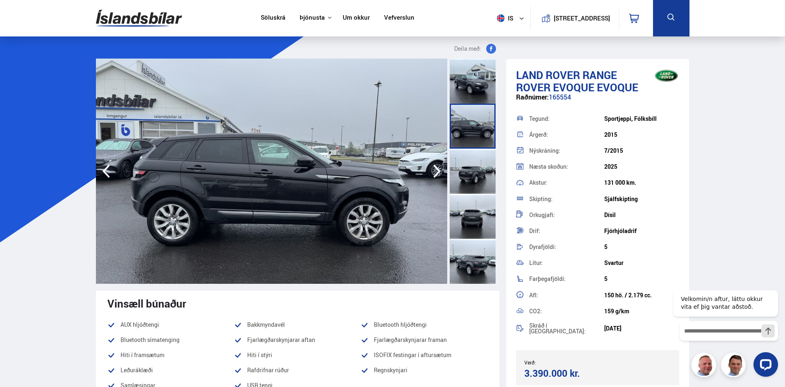
click at [434, 170] on icon "button" at bounding box center [437, 171] width 16 height 20
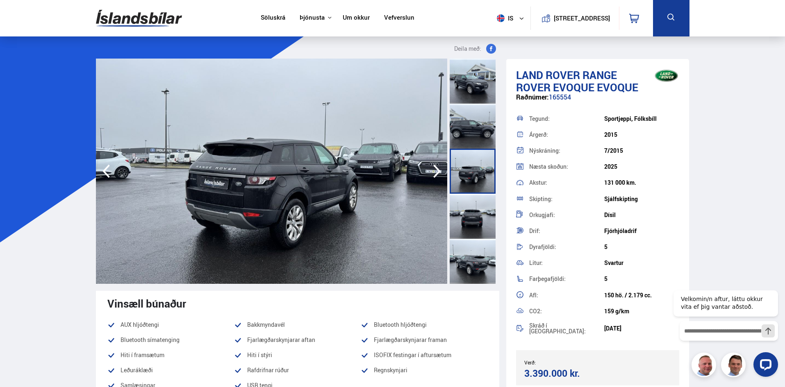
click at [434, 170] on icon "button" at bounding box center [437, 171] width 16 height 20
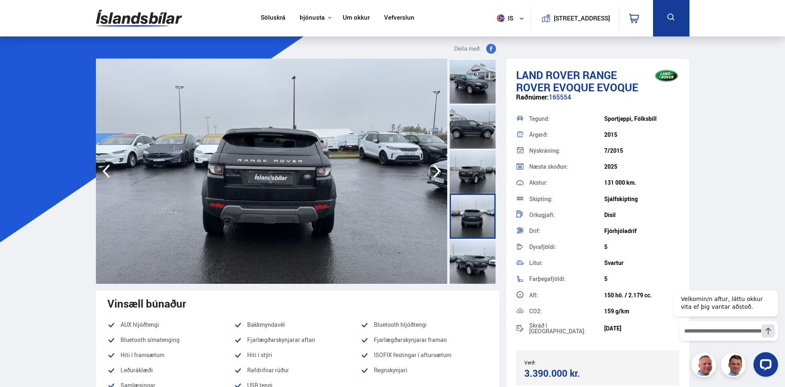
click at [434, 170] on icon "button" at bounding box center [437, 171] width 16 height 20
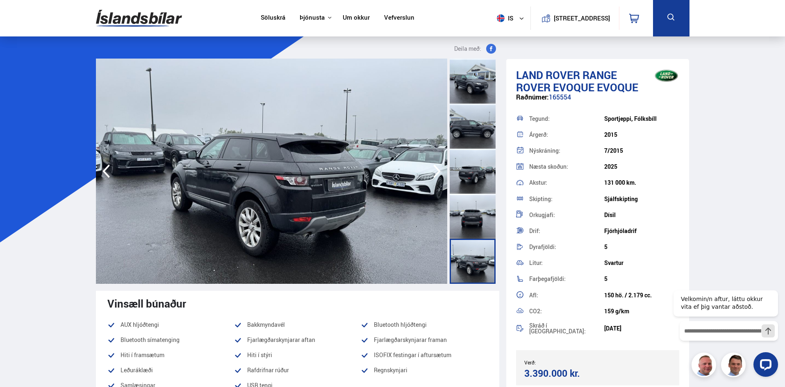
click at [434, 170] on icon "button" at bounding box center [437, 171] width 16 height 20
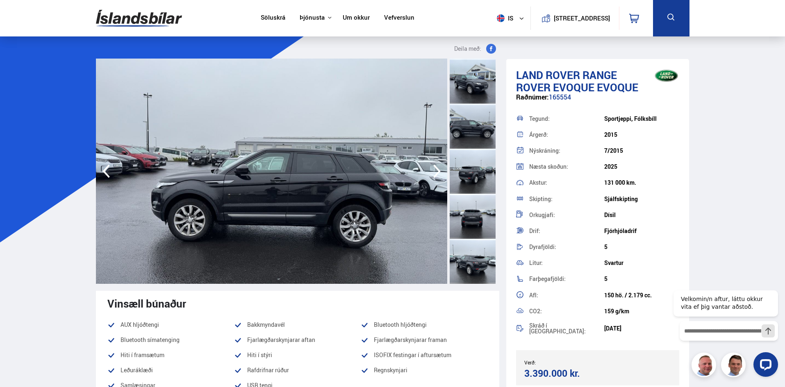
click at [434, 170] on icon "button" at bounding box center [437, 171] width 16 height 20
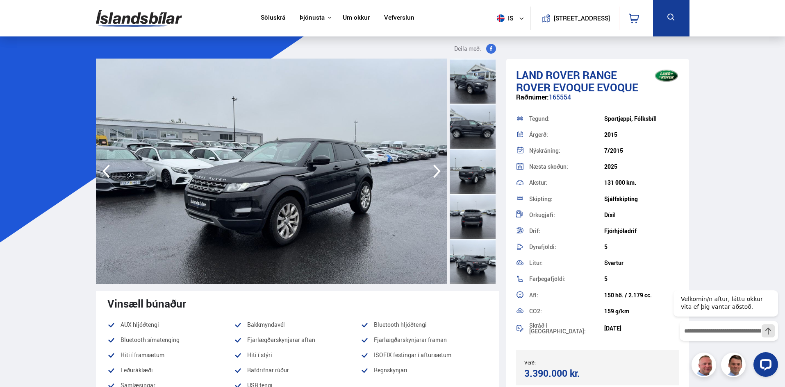
click at [435, 168] on icon "button" at bounding box center [437, 171] width 16 height 20
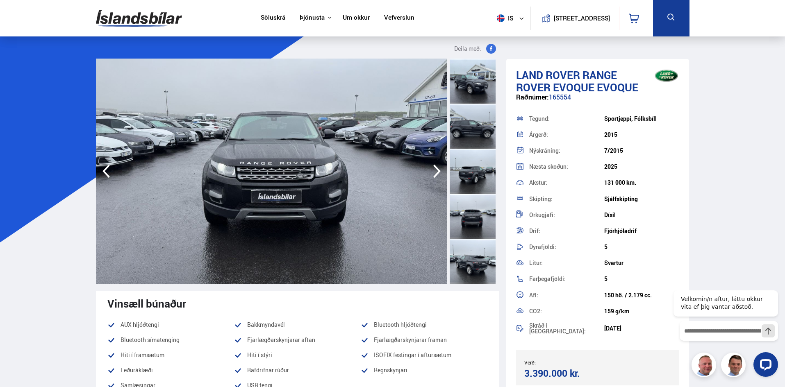
click at [427, 165] on img at bounding box center [271, 171] width 351 height 225
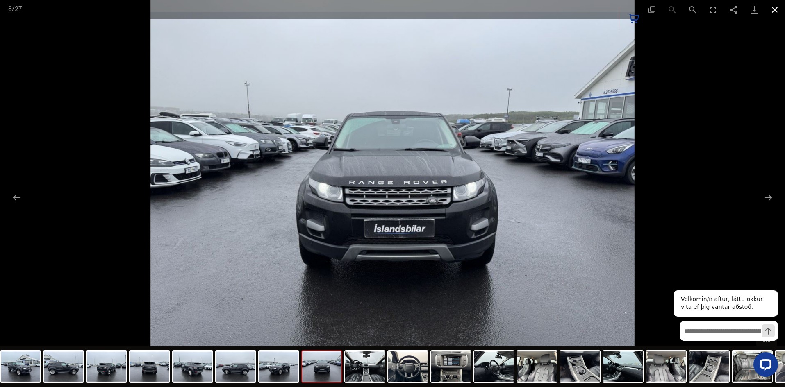
click at [779, 12] on button "Close gallery" at bounding box center [774, 9] width 20 height 19
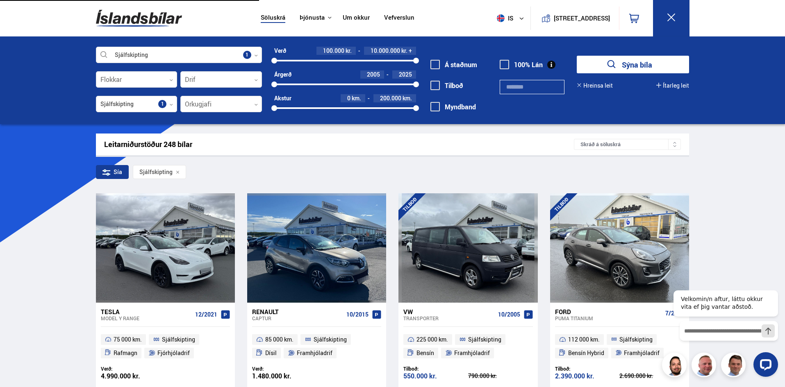
scroll to position [825, 0]
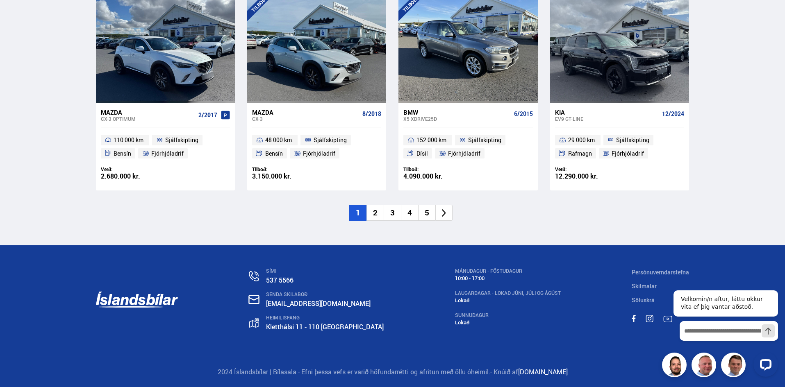
click at [411, 211] on li "4" at bounding box center [409, 213] width 17 height 16
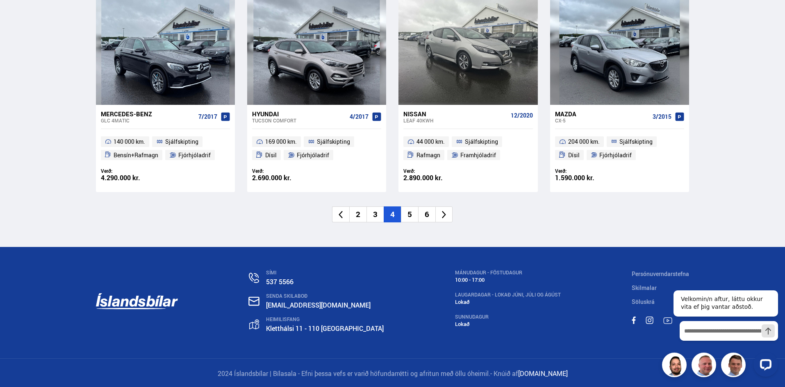
scroll to position [1245, 0]
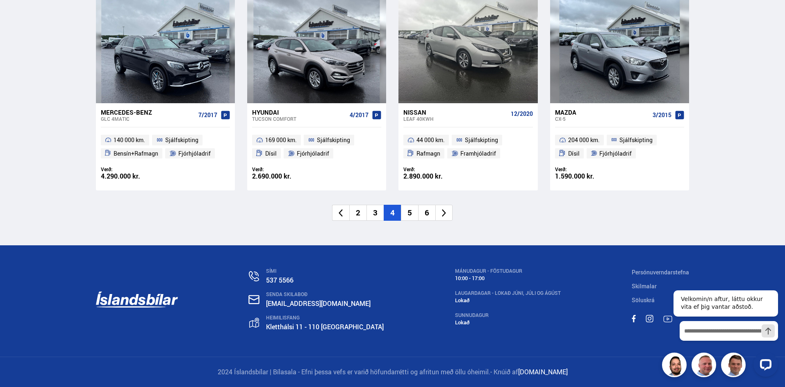
click at [408, 216] on li "5" at bounding box center [409, 213] width 17 height 16
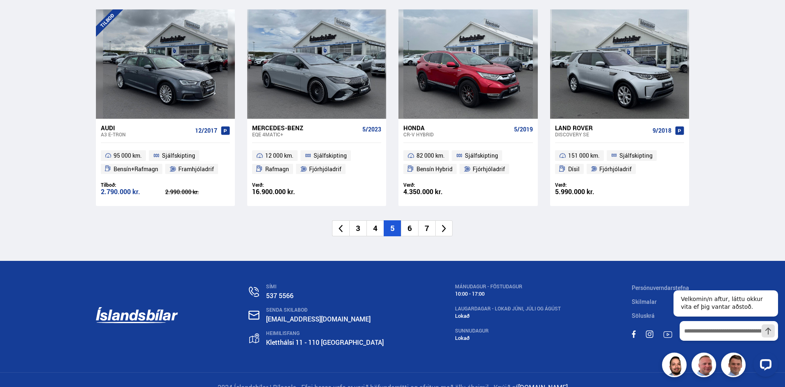
scroll to position [1245, 0]
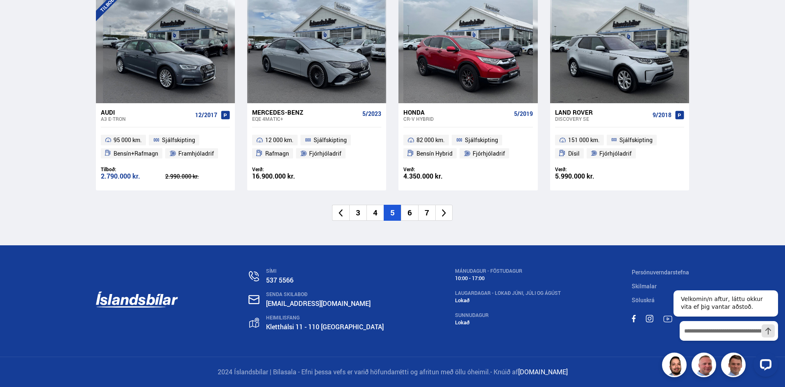
click at [413, 216] on li "6" at bounding box center [409, 213] width 17 height 16
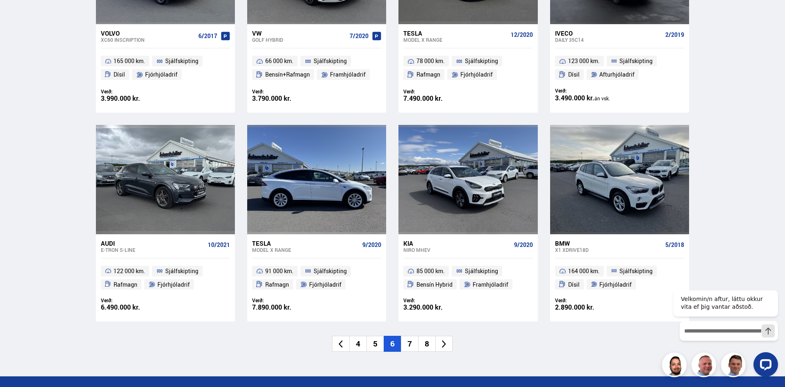
scroll to position [1148, 0]
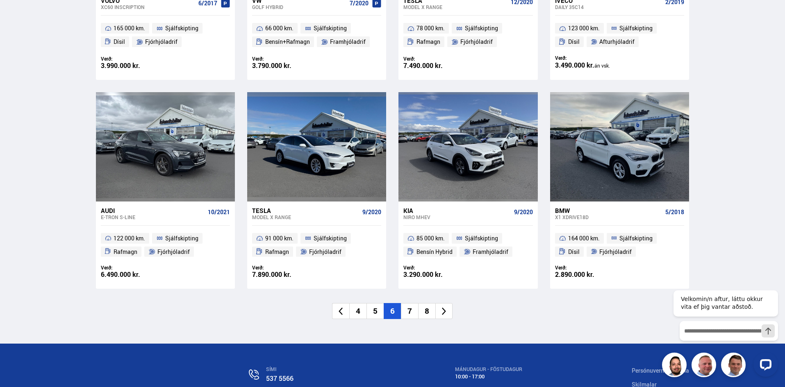
click at [409, 312] on li "7" at bounding box center [409, 311] width 17 height 16
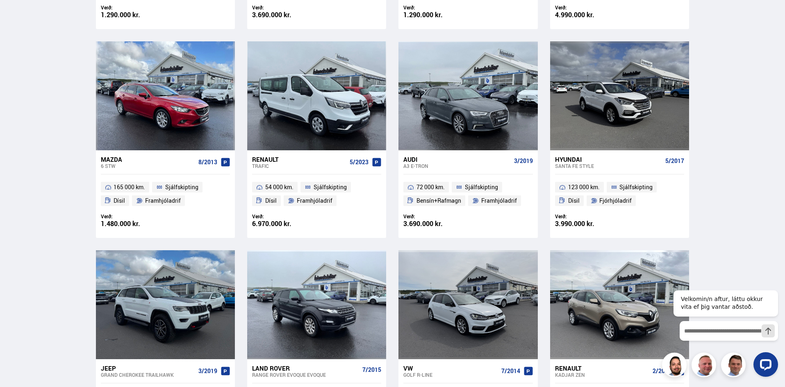
scroll to position [19, 0]
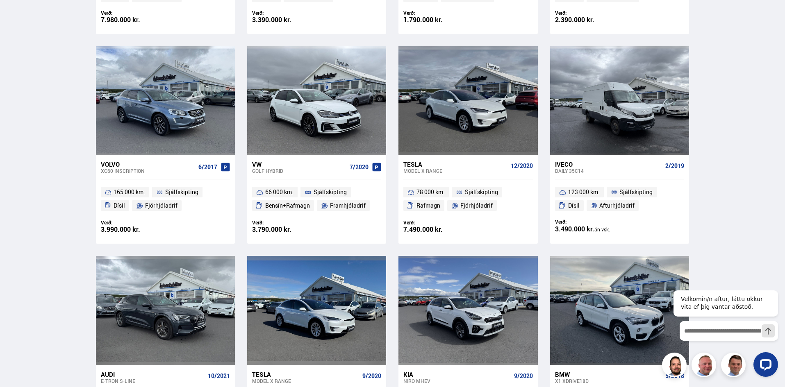
scroll to position [1148, 0]
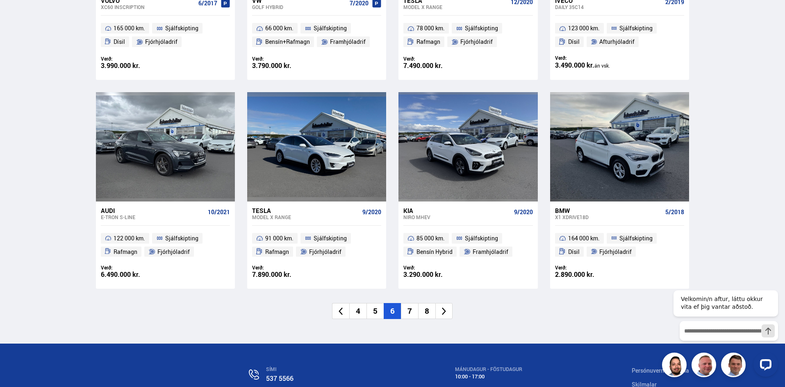
click at [411, 311] on li "7" at bounding box center [409, 311] width 17 height 16
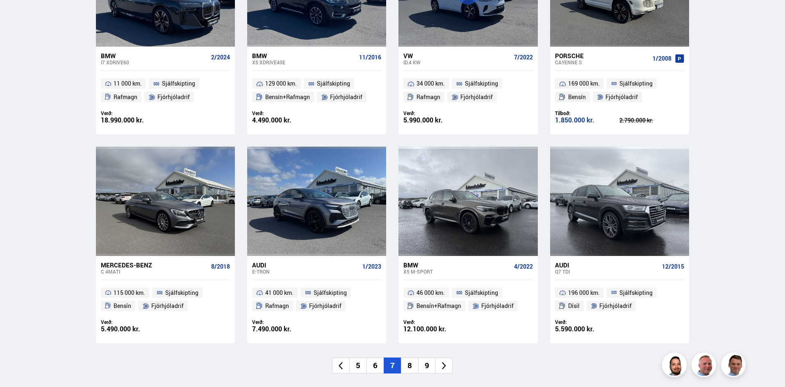
scroll to position [1107, 0]
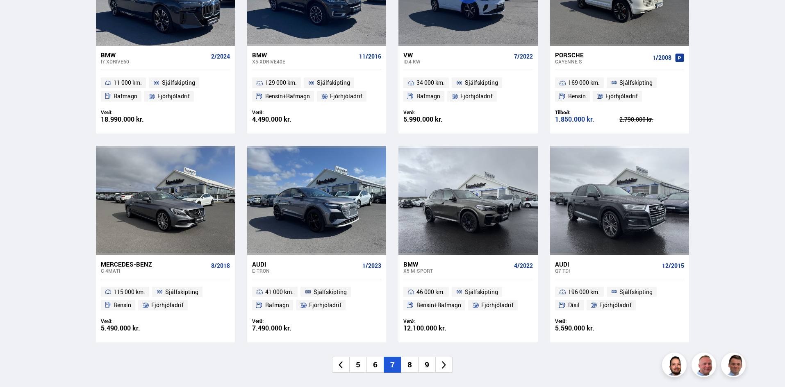
click at [409, 357] on li "8" at bounding box center [409, 365] width 17 height 16
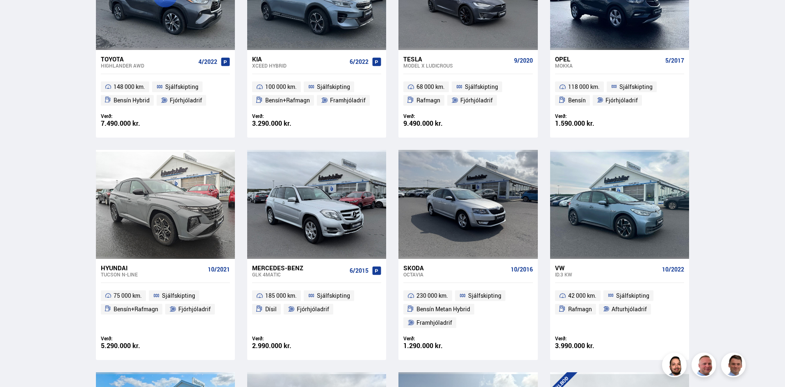
scroll to position [0, 0]
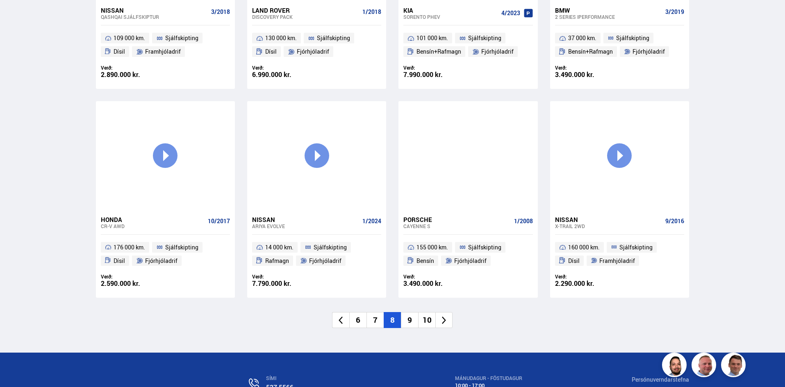
scroll to position [1148, 0]
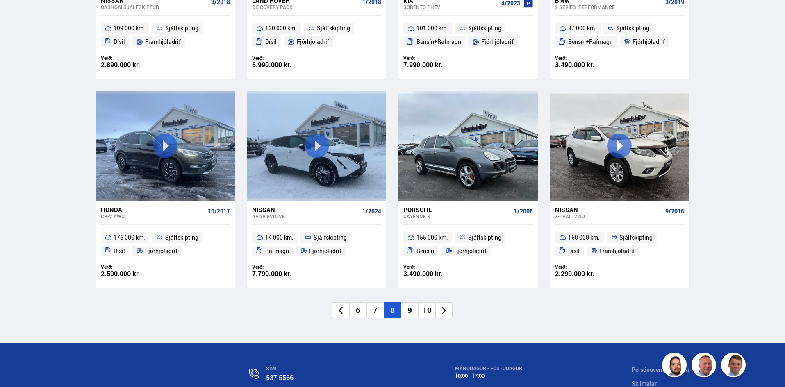
click at [407, 309] on li "9" at bounding box center [409, 310] width 17 height 16
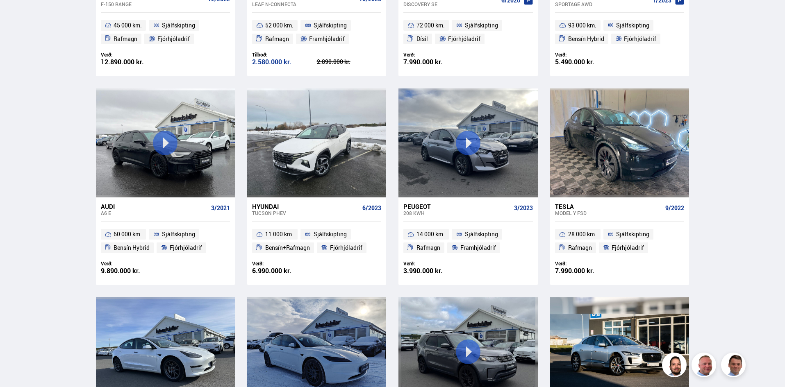
scroll to position [19, 0]
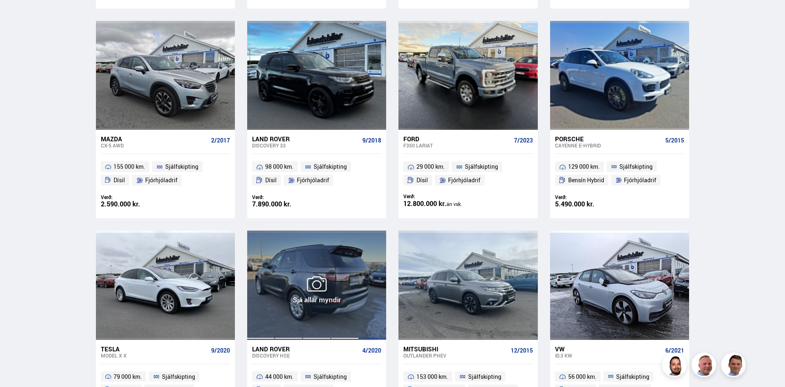
scroll to position [1107, 0]
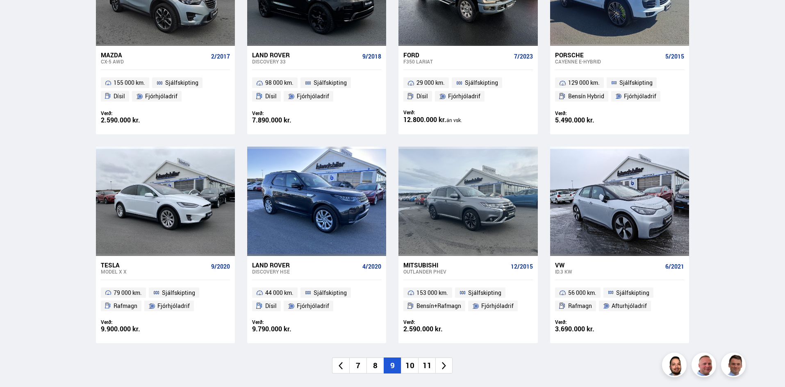
click at [410, 358] on li "10" at bounding box center [409, 366] width 17 height 16
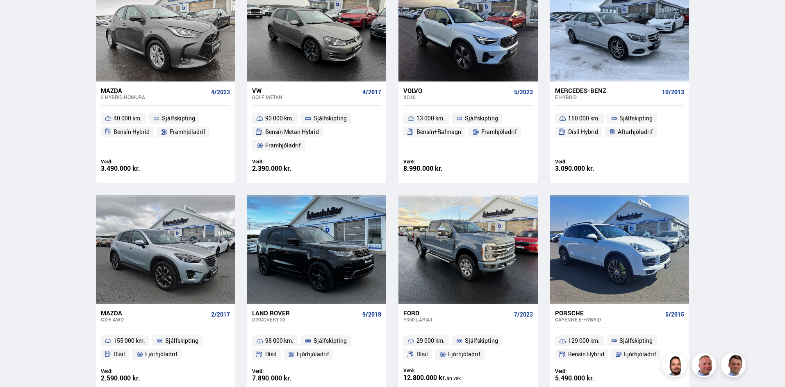
scroll to position [505, 0]
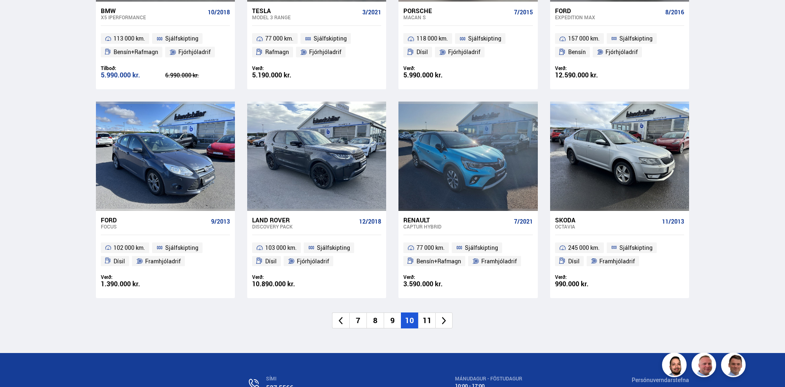
scroll to position [1148, 0]
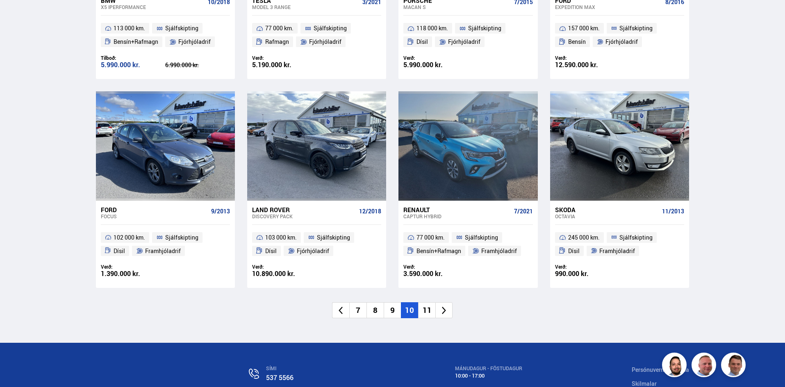
click at [423, 309] on li "11" at bounding box center [426, 310] width 17 height 16
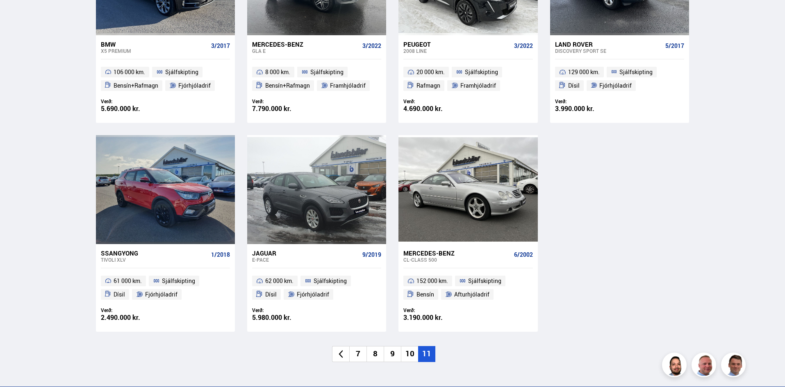
scroll to position [328, 0]
